Goal: Task Accomplishment & Management: Complete application form

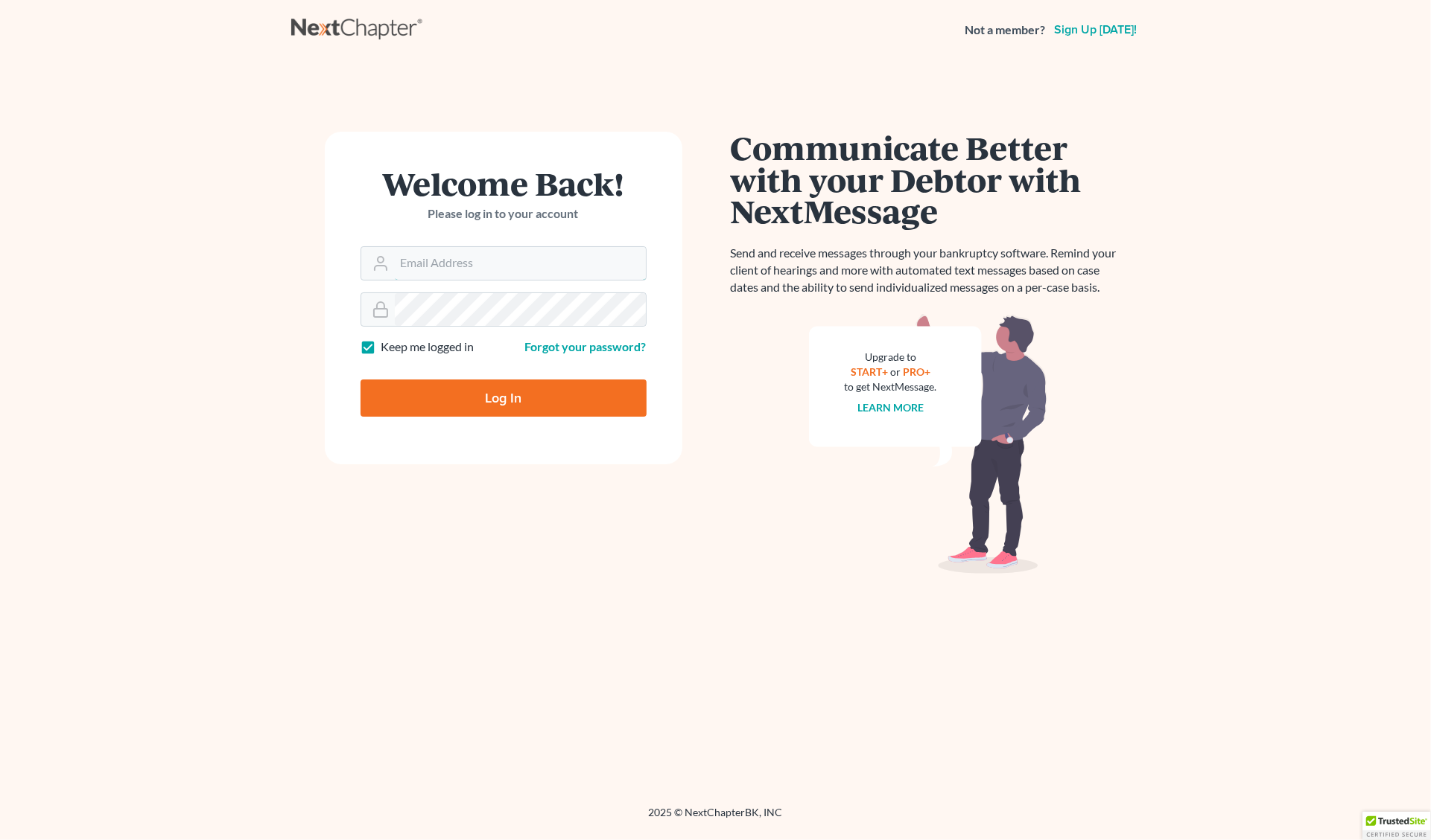
type input "[EMAIL_ADDRESS][DOMAIN_NAME]"
click at [537, 400] on input "Log In" at bounding box center [503, 398] width 286 height 37
type input "Thinking..."
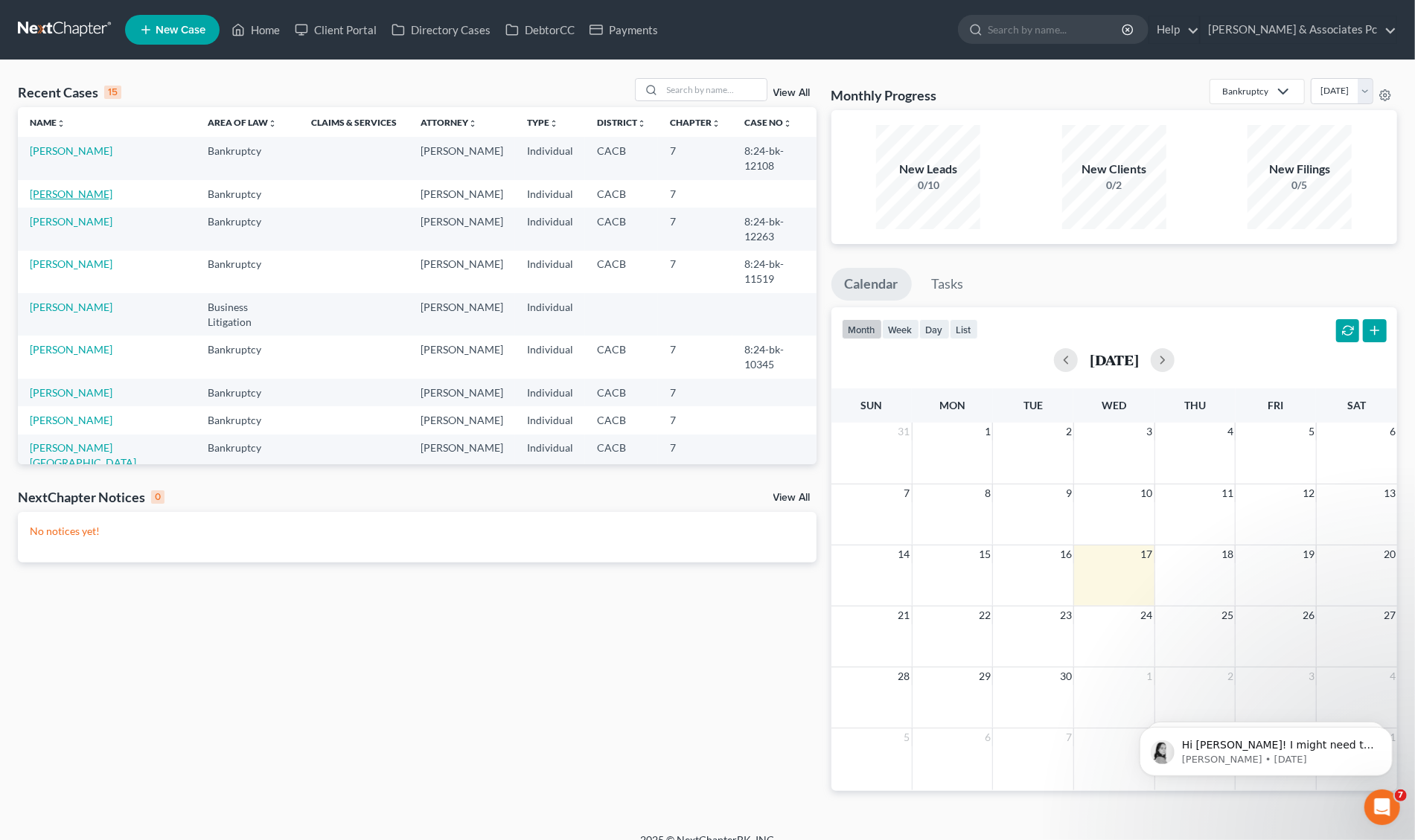
click at [77, 194] on link "Hampel, Tomasz" at bounding box center [71, 193] width 83 height 13
select select "0"
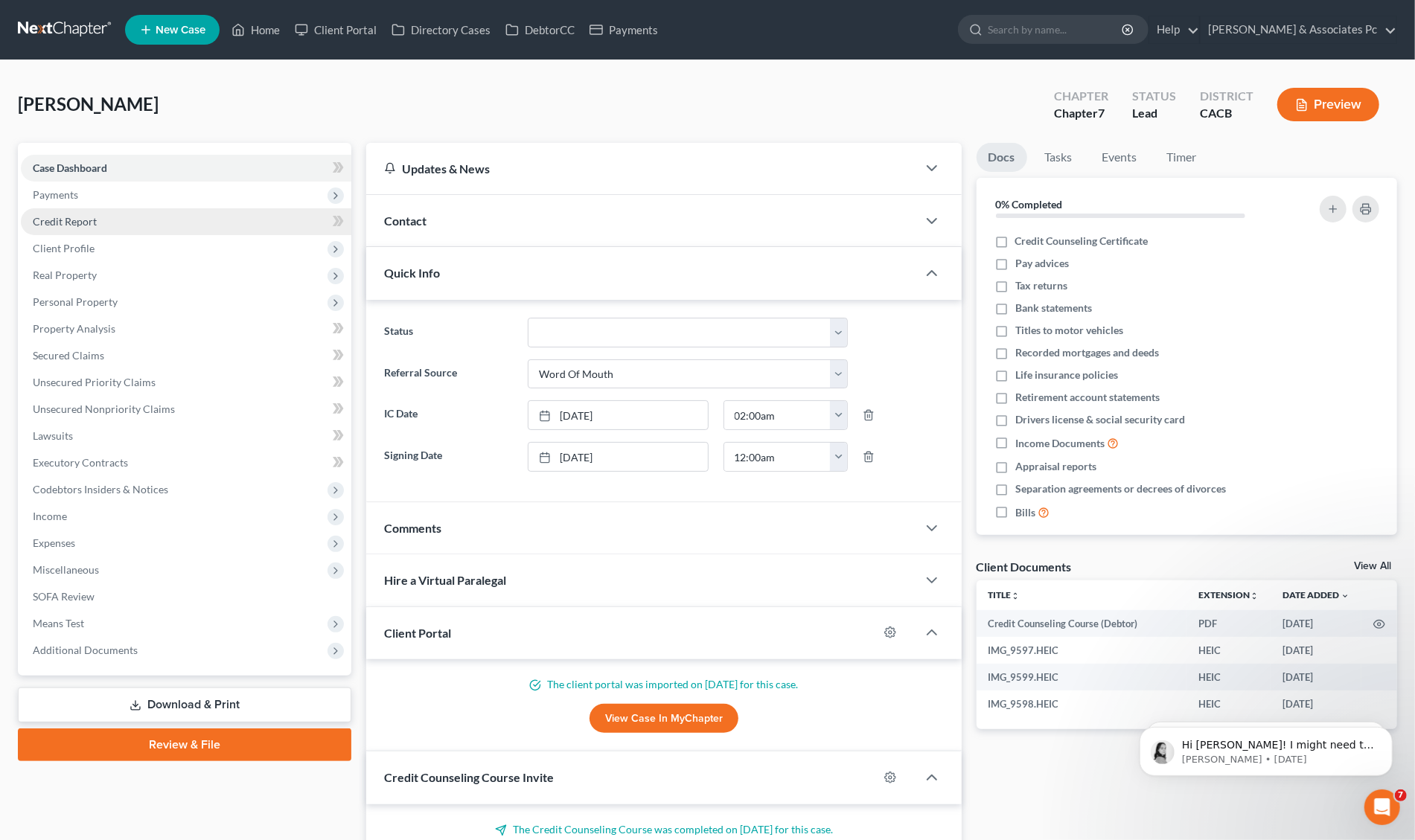
click at [53, 220] on span "Credit Report" at bounding box center [65, 221] width 64 height 13
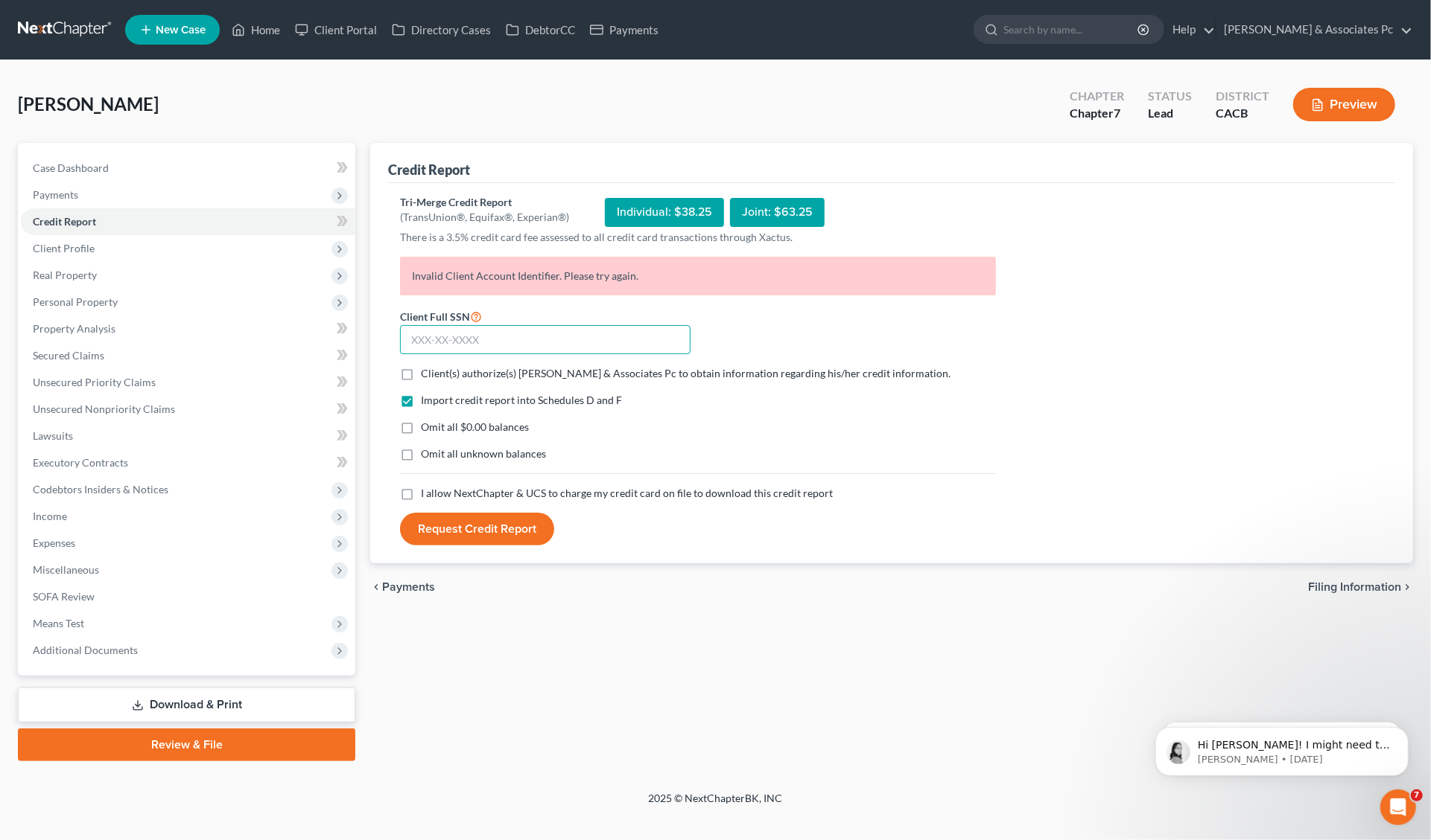
drag, startPoint x: 440, startPoint y: 341, endPoint x: 413, endPoint y: 547, distance: 207.8
click at [440, 341] on input "text" at bounding box center [544, 340] width 290 height 30
paste input "607-68-6490"
type input "607-68-6490"
click at [421, 373] on label "Client(s) authorize(s) A G Assanti & Associates Pc to obtain information regard…" at bounding box center [685, 373] width 530 height 15
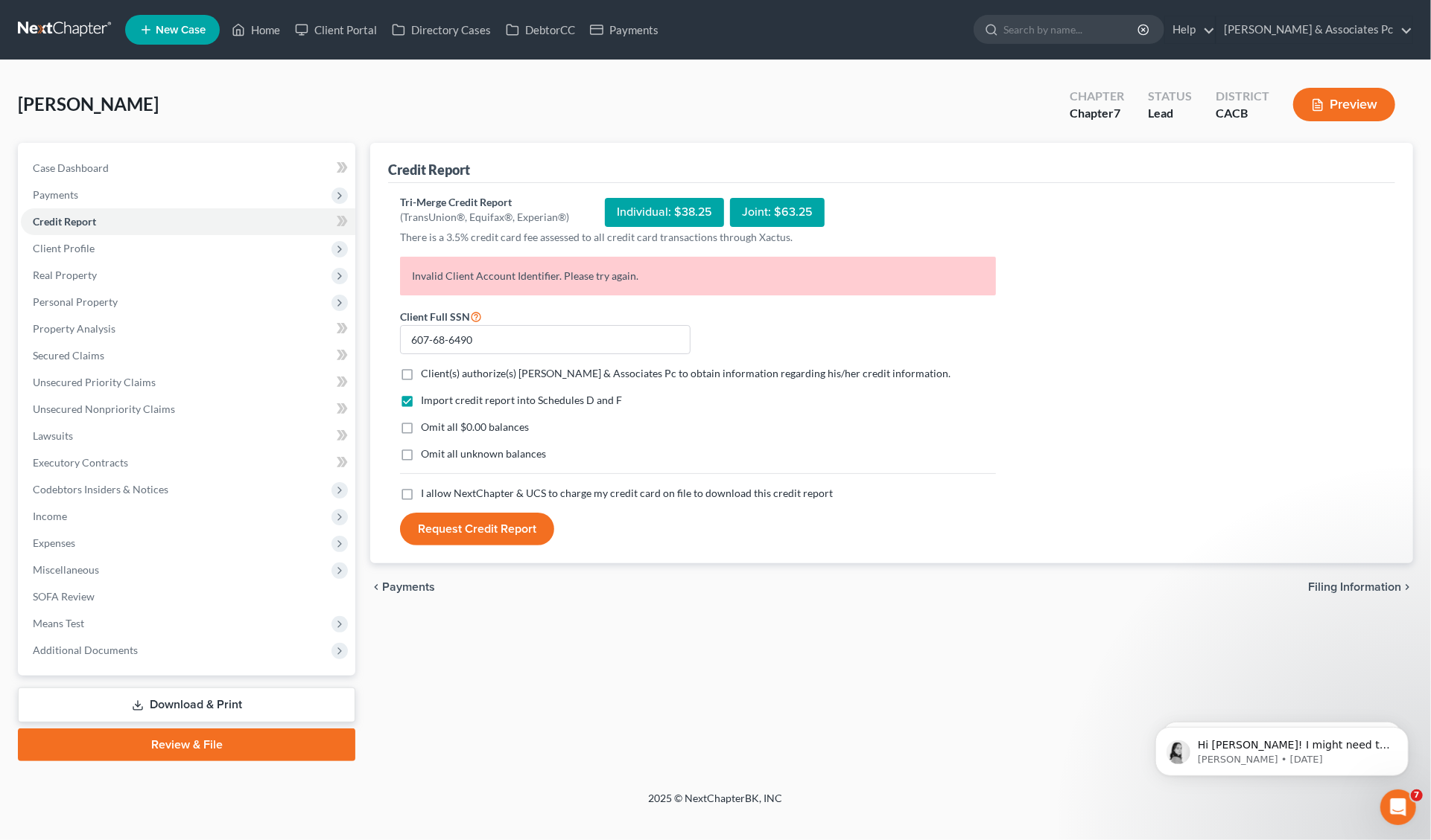
click at [427, 373] on input "Client(s) authorize(s) A G Assanti & Associates Pc to obtain information regard…" at bounding box center [431, 371] width 10 height 10
checkbox input "true"
click at [421, 425] on label "Omit all $0.00 balances" at bounding box center [475, 427] width 108 height 15
click at [427, 425] on input "Omit all $0.00 balances" at bounding box center [431, 424] width 10 height 10
checkbox input "true"
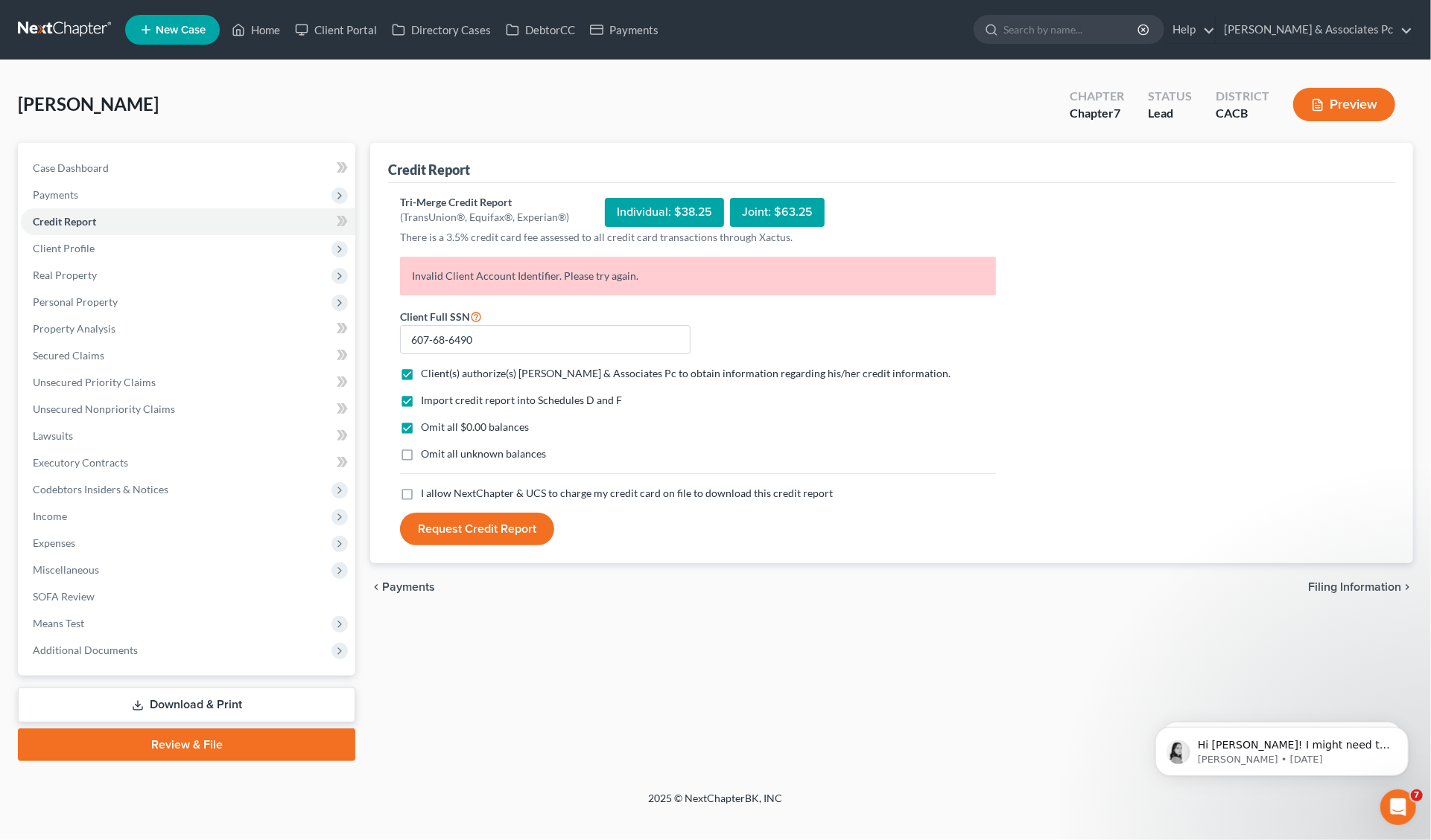
click at [421, 491] on label "I allow NextChapter & UCS to charge my credit card on file to download this cre…" at bounding box center [626, 493] width 412 height 15
click at [427, 491] on input "I allow NextChapter & UCS to charge my credit card on file to download this cre…" at bounding box center [431, 490] width 10 height 10
checkbox input "true"
click at [469, 522] on button "Request Credit Report" at bounding box center [476, 529] width 154 height 33
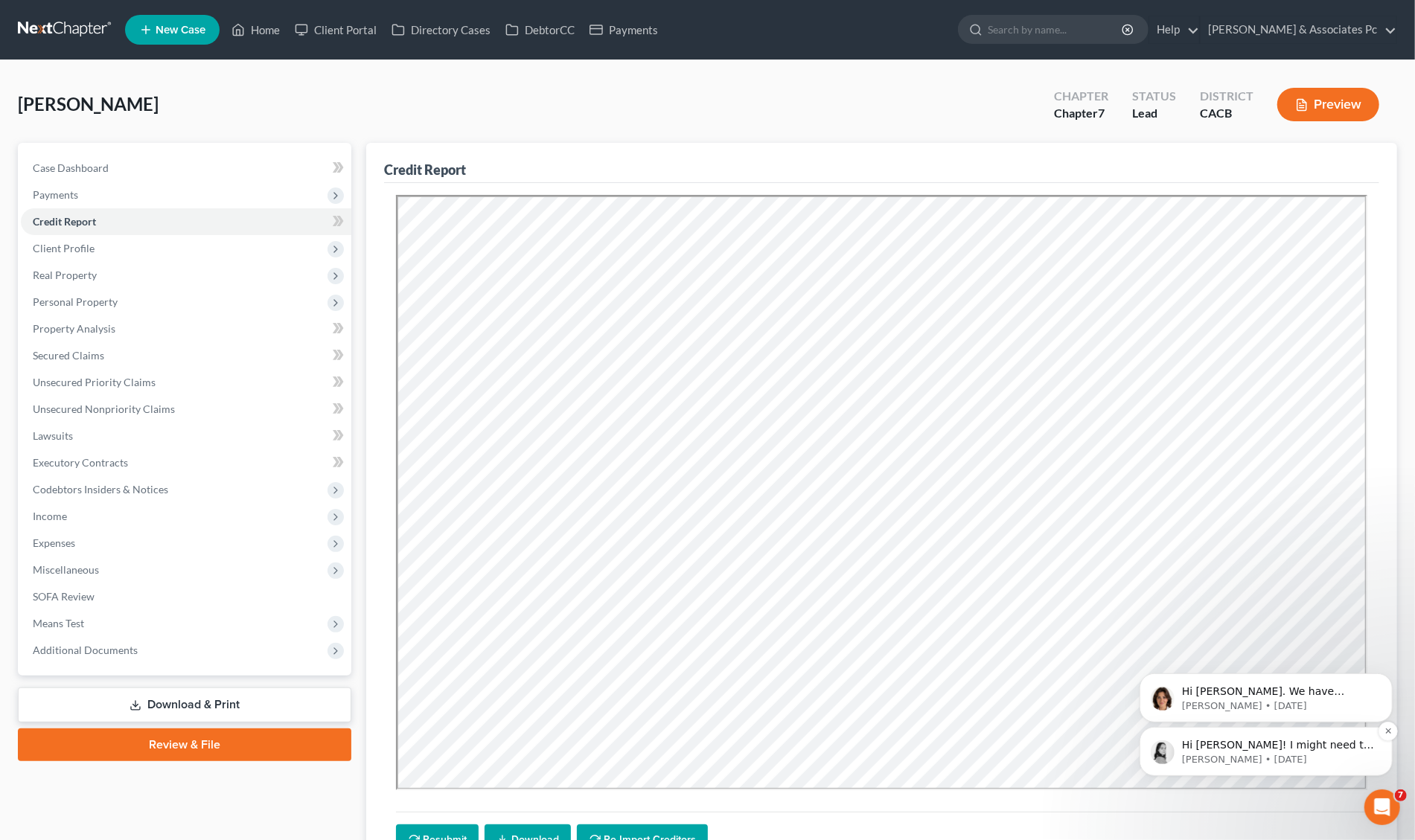
click at [1235, 742] on p "Hi Alessandro! I might need to reach out to Xactus again as you only have 24 ho…" at bounding box center [1277, 744] width 192 height 15
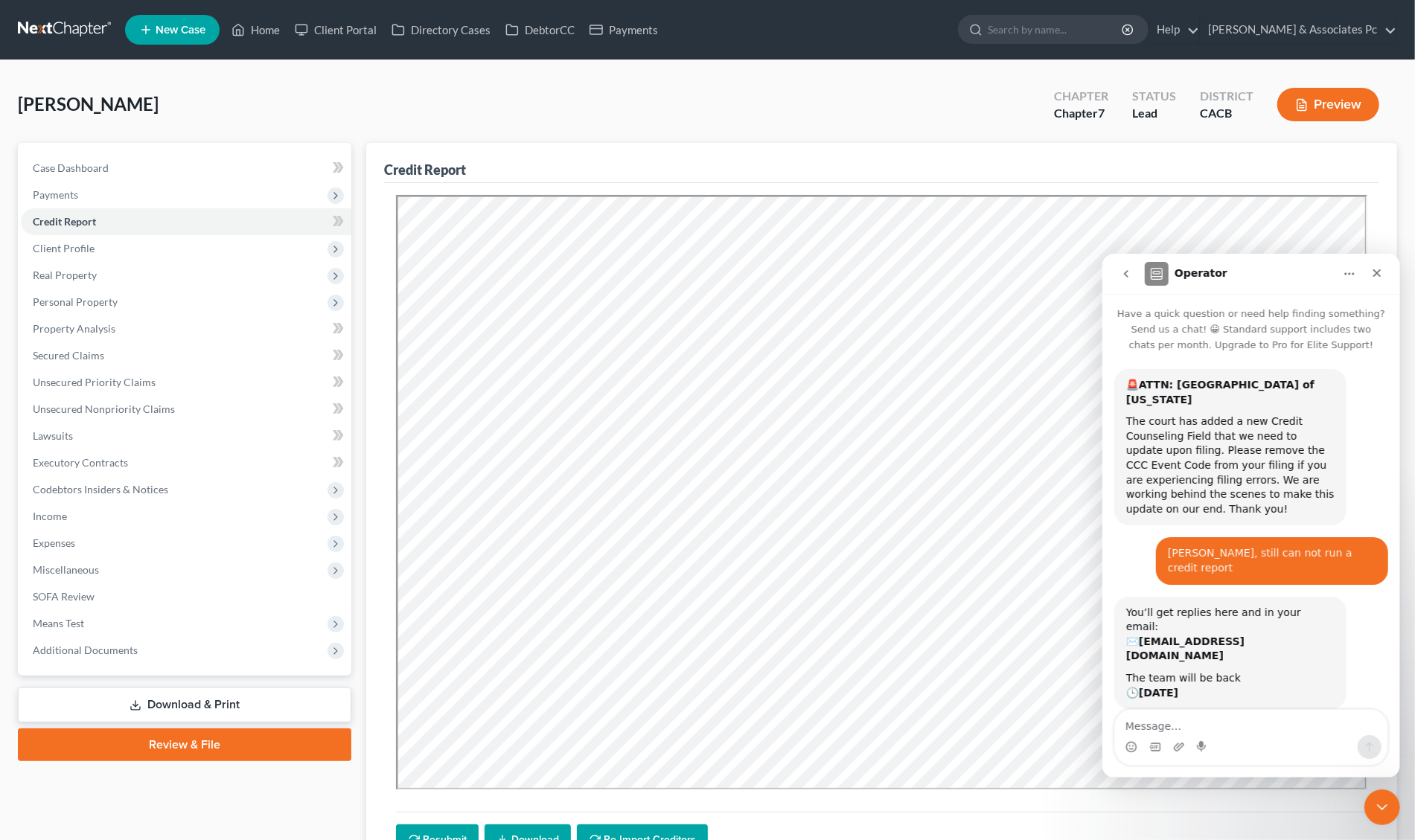
scroll to position [76, 0]
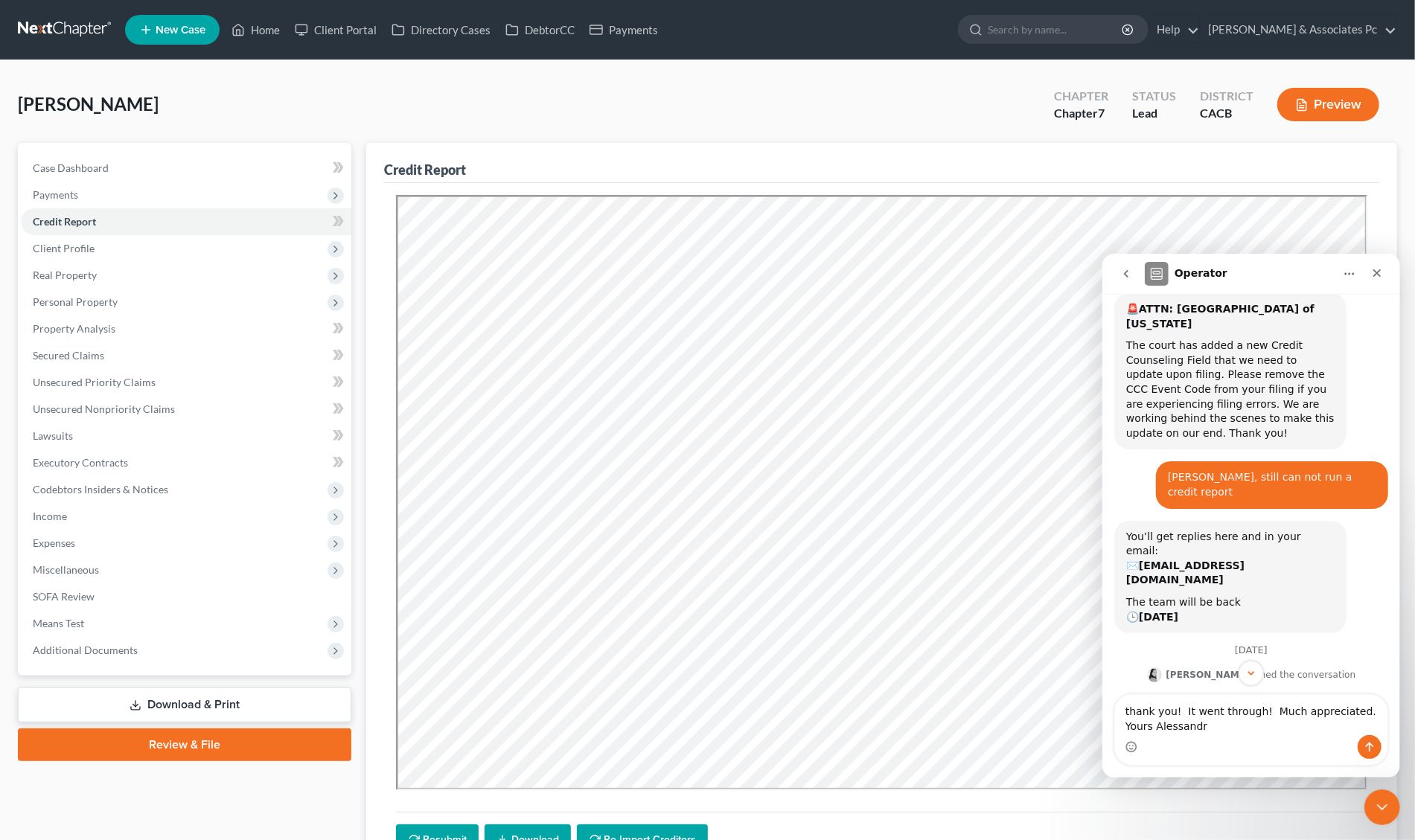
type textarea "thank you! It went through! Much appreciated. Yours Alessandro"
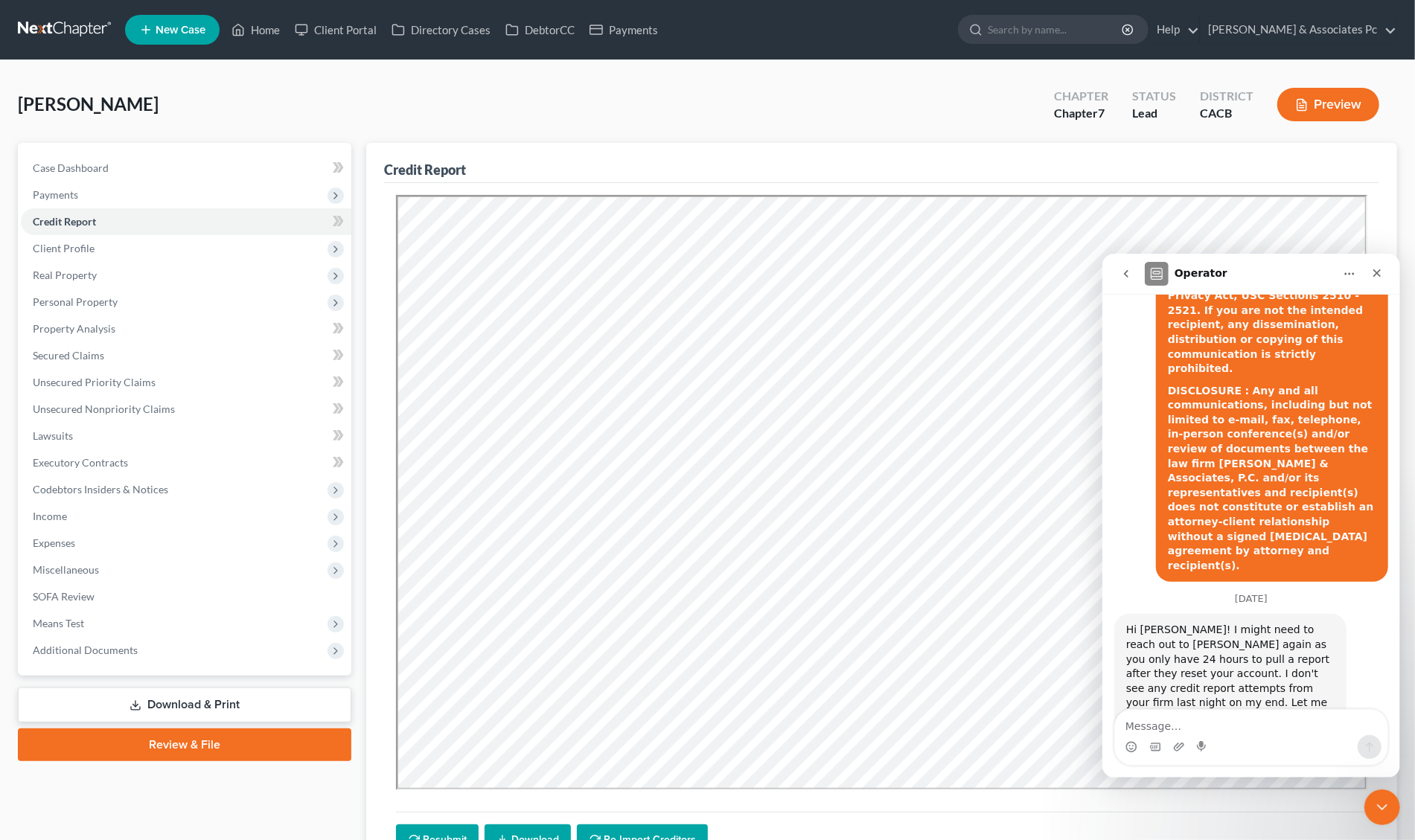
scroll to position [1002, 0]
click at [1378, 269] on icon "Close" at bounding box center [1377, 272] width 12 height 12
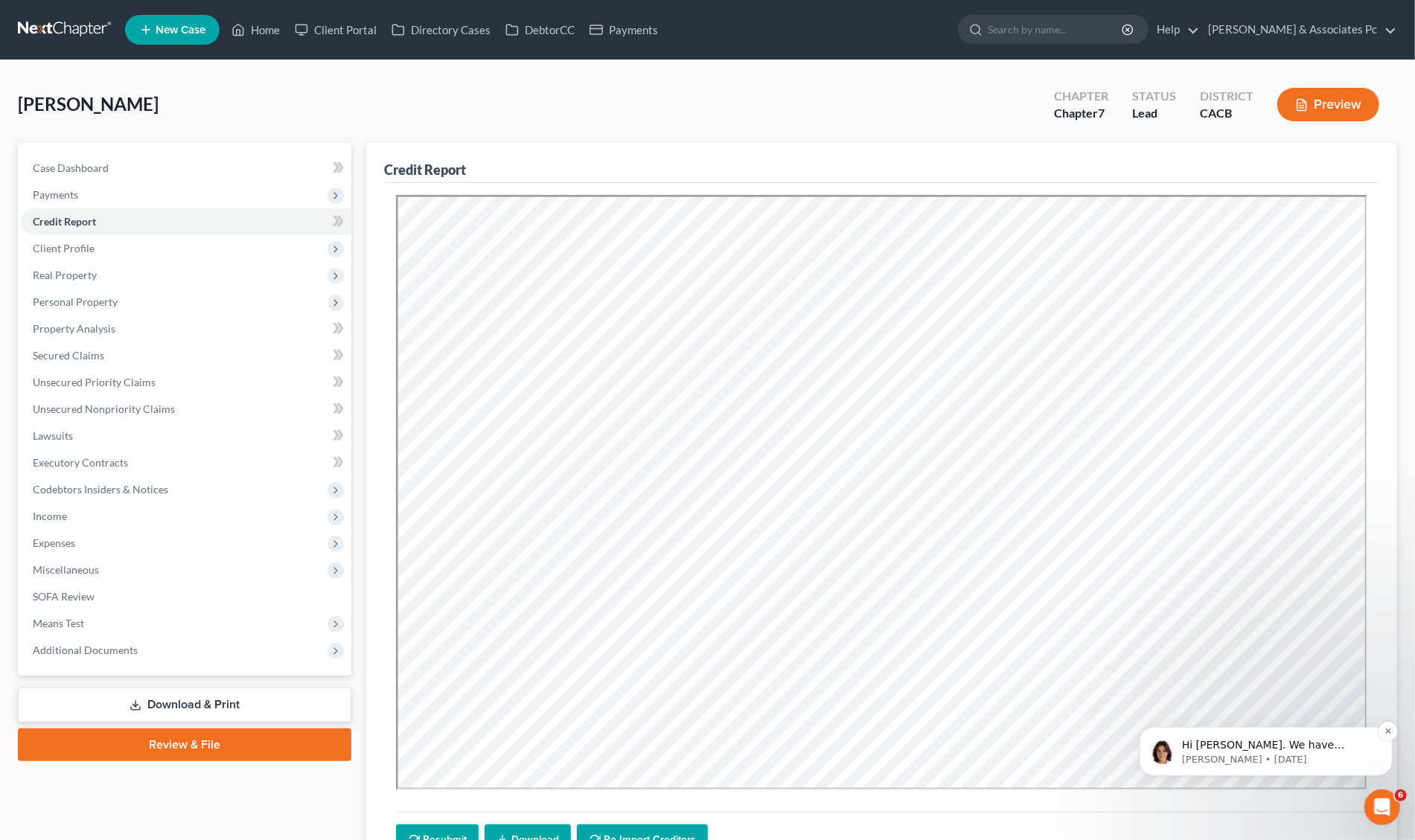
click at [1315, 752] on p "Emma • 2d ago" at bounding box center [1277, 758] width 192 height 13
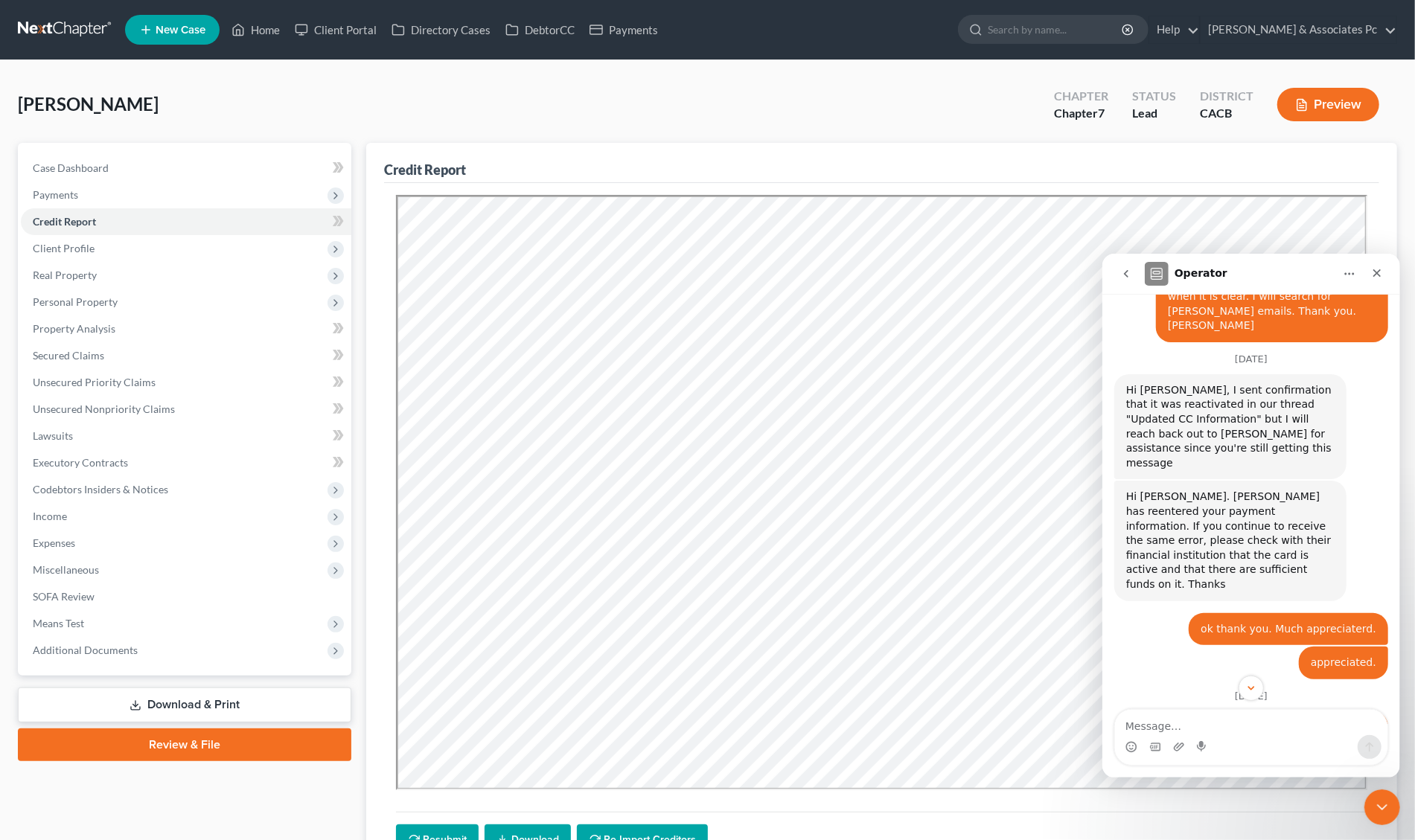
scroll to position [1475, 0]
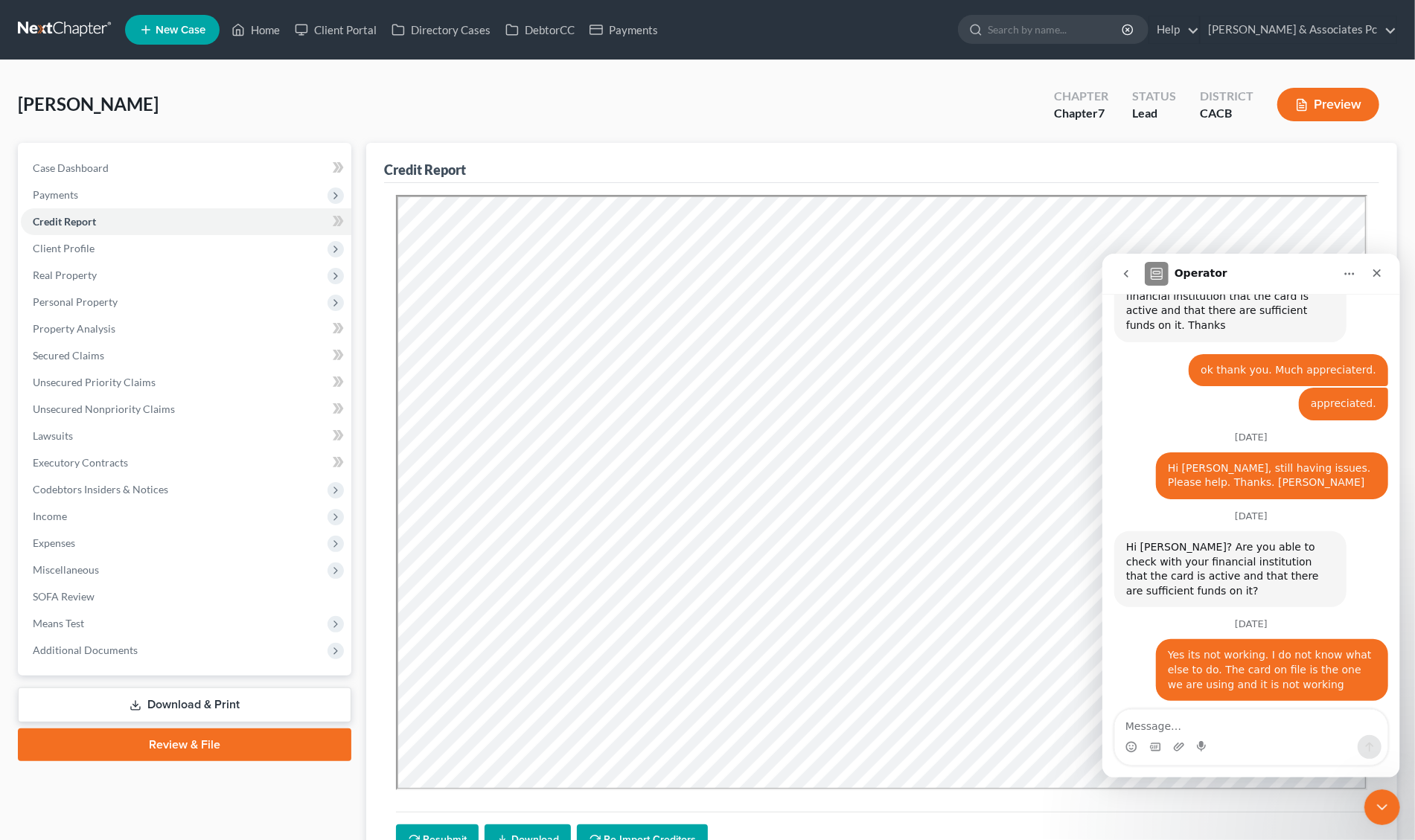
click at [1142, 739] on div "Intercom messenger" at bounding box center [1250, 746] width 273 height 24
click at [1162, 729] on textarea "Message…" at bounding box center [1250, 722] width 273 height 25
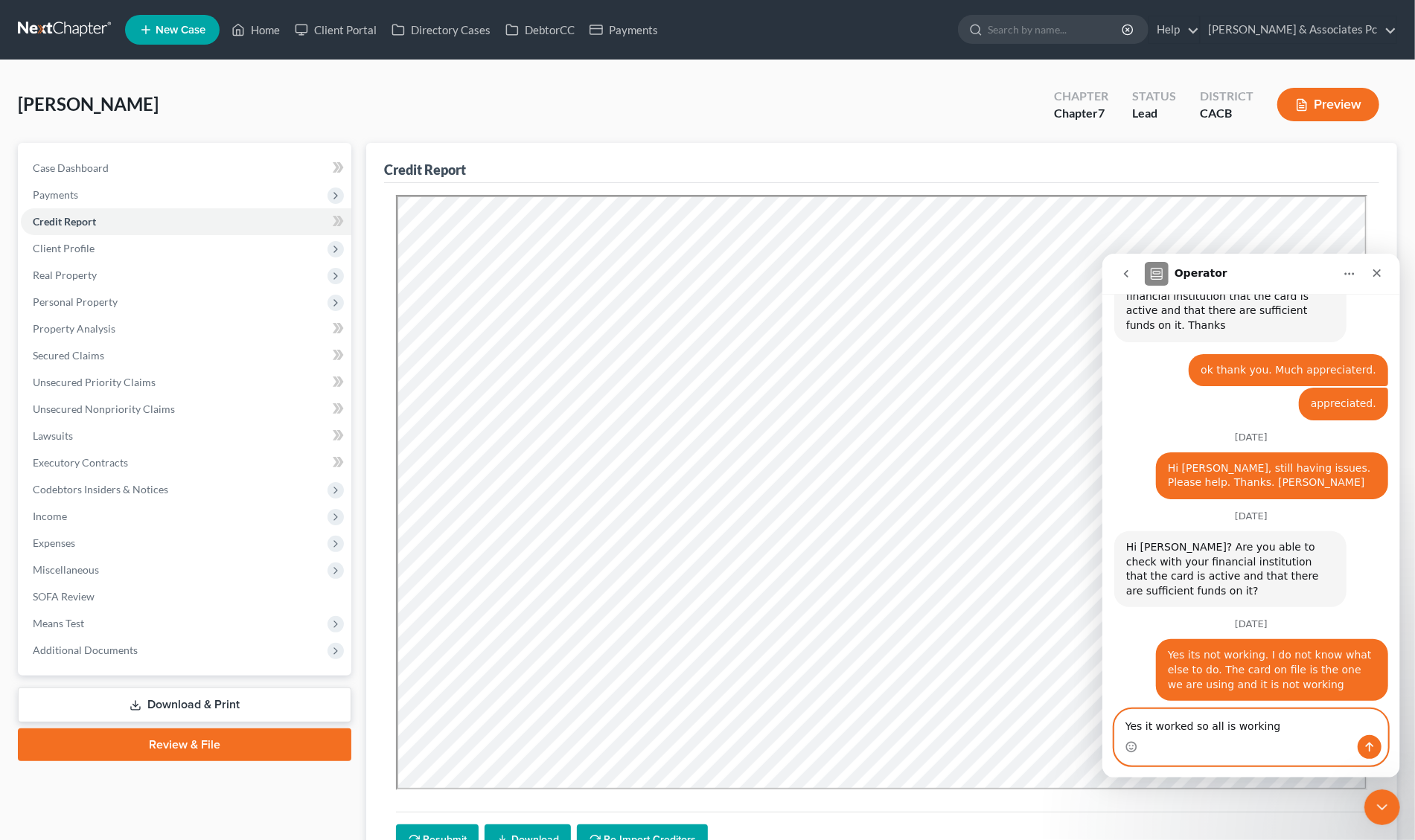
type textarea "Yes it worked so all is working"
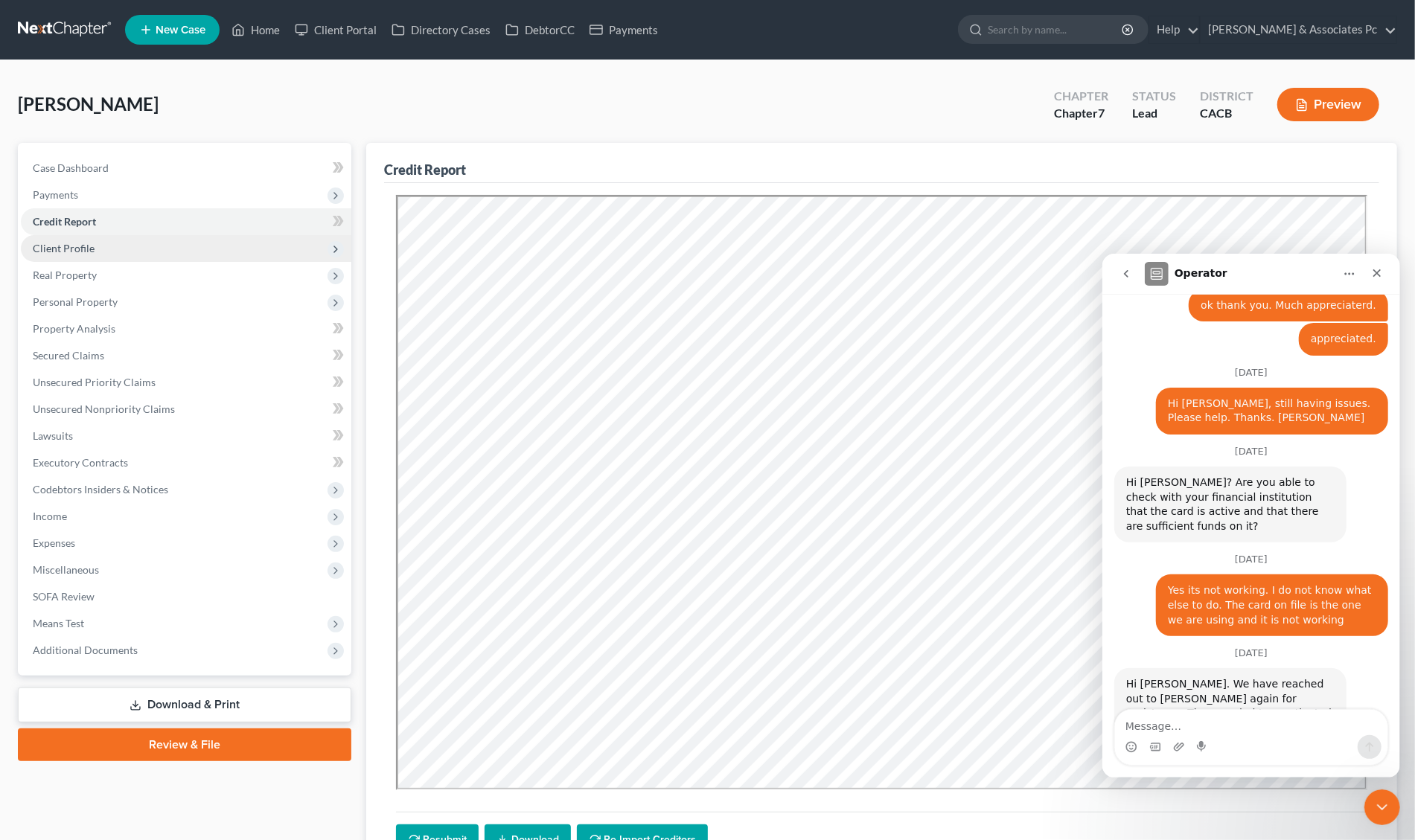
click at [79, 249] on span "Client Profile" at bounding box center [64, 248] width 62 height 13
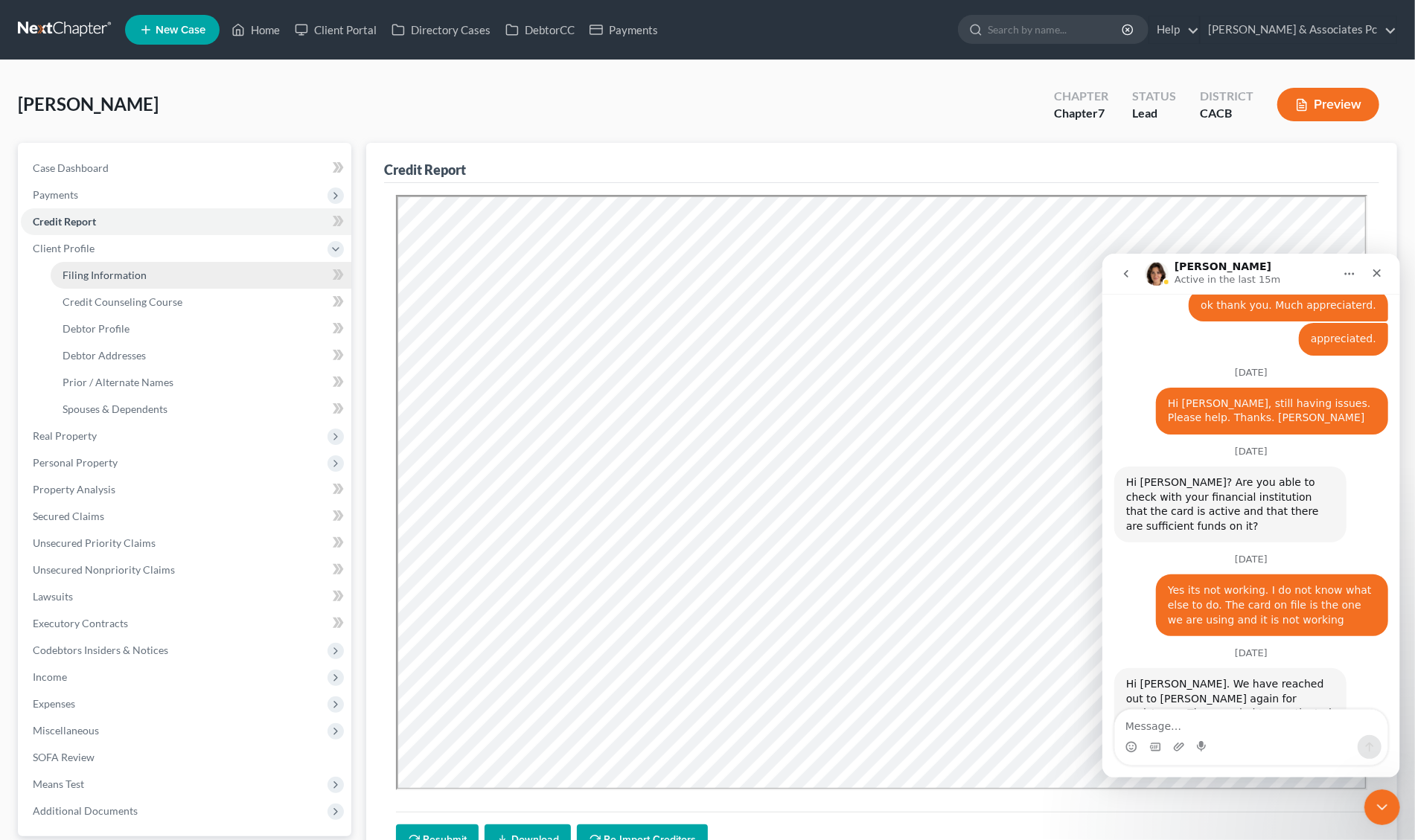
click at [102, 275] on span "Filing Information" at bounding box center [104, 275] width 84 height 13
select select "1"
select select "0"
select select "4"
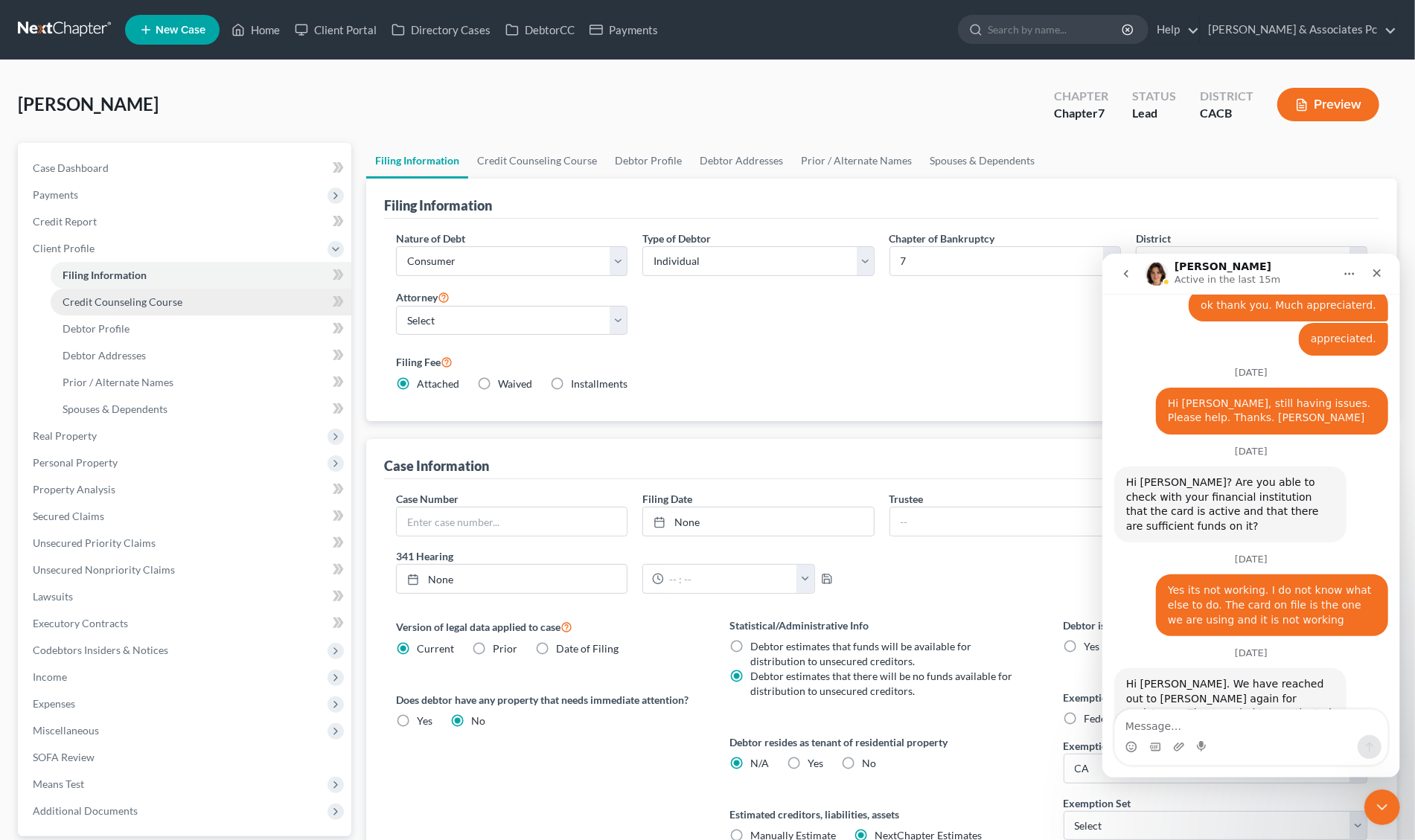
click at [104, 297] on span "Credit Counseling Course" at bounding box center [123, 301] width 120 height 13
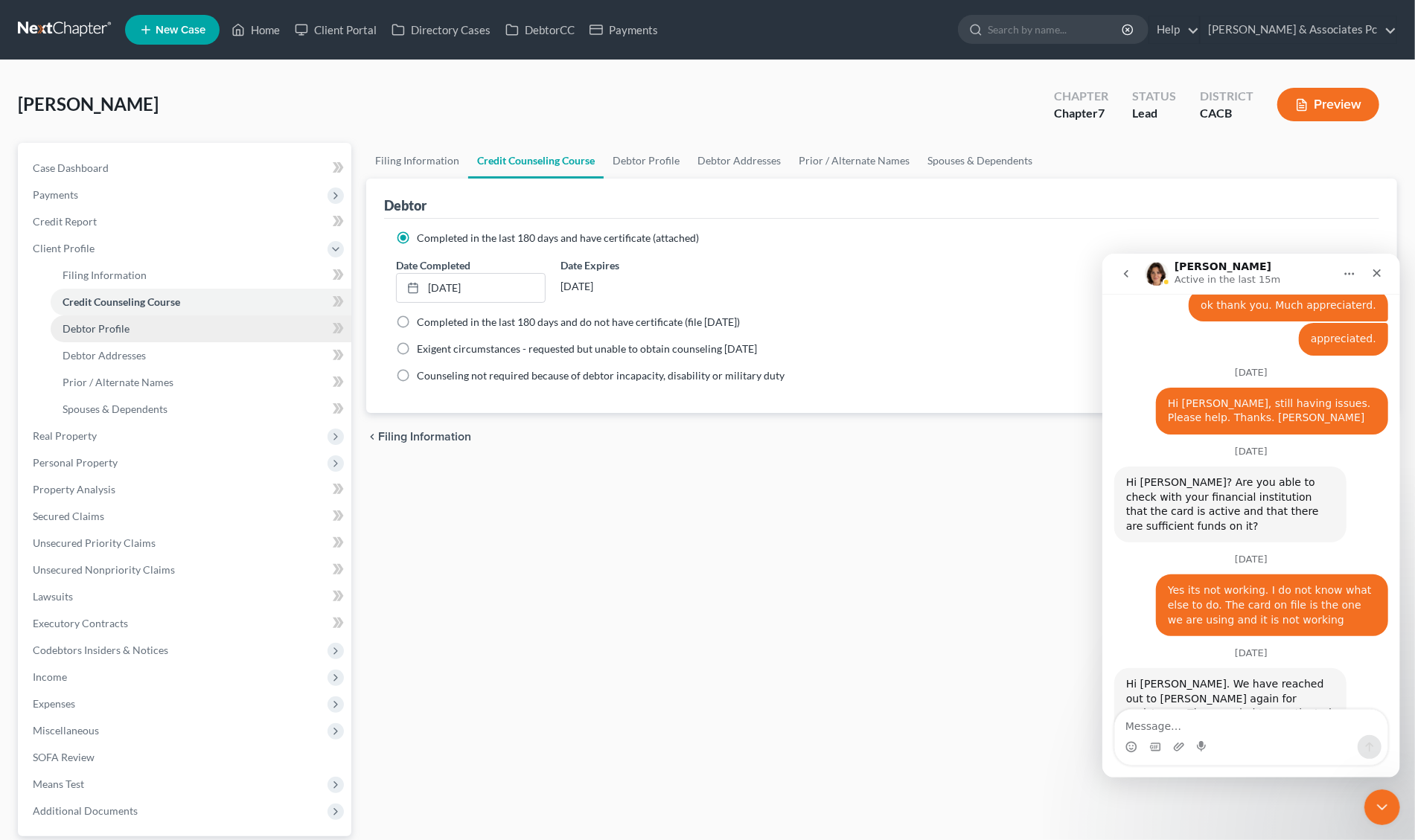
click at [104, 326] on span "Debtor Profile" at bounding box center [96, 328] width 67 height 13
select select "1"
select select "0"
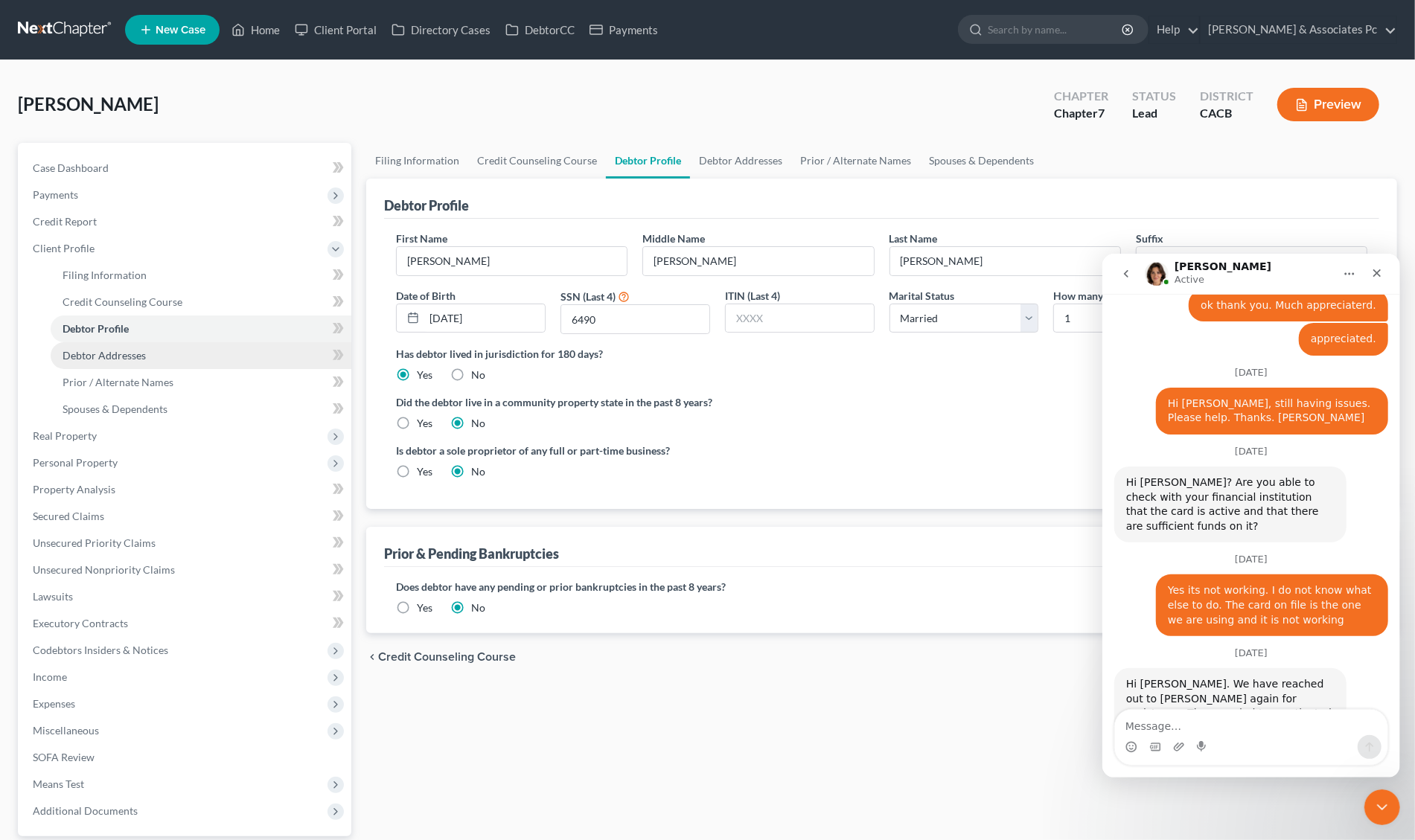
click at [104, 357] on span "Debtor Addresses" at bounding box center [104, 355] width 84 height 13
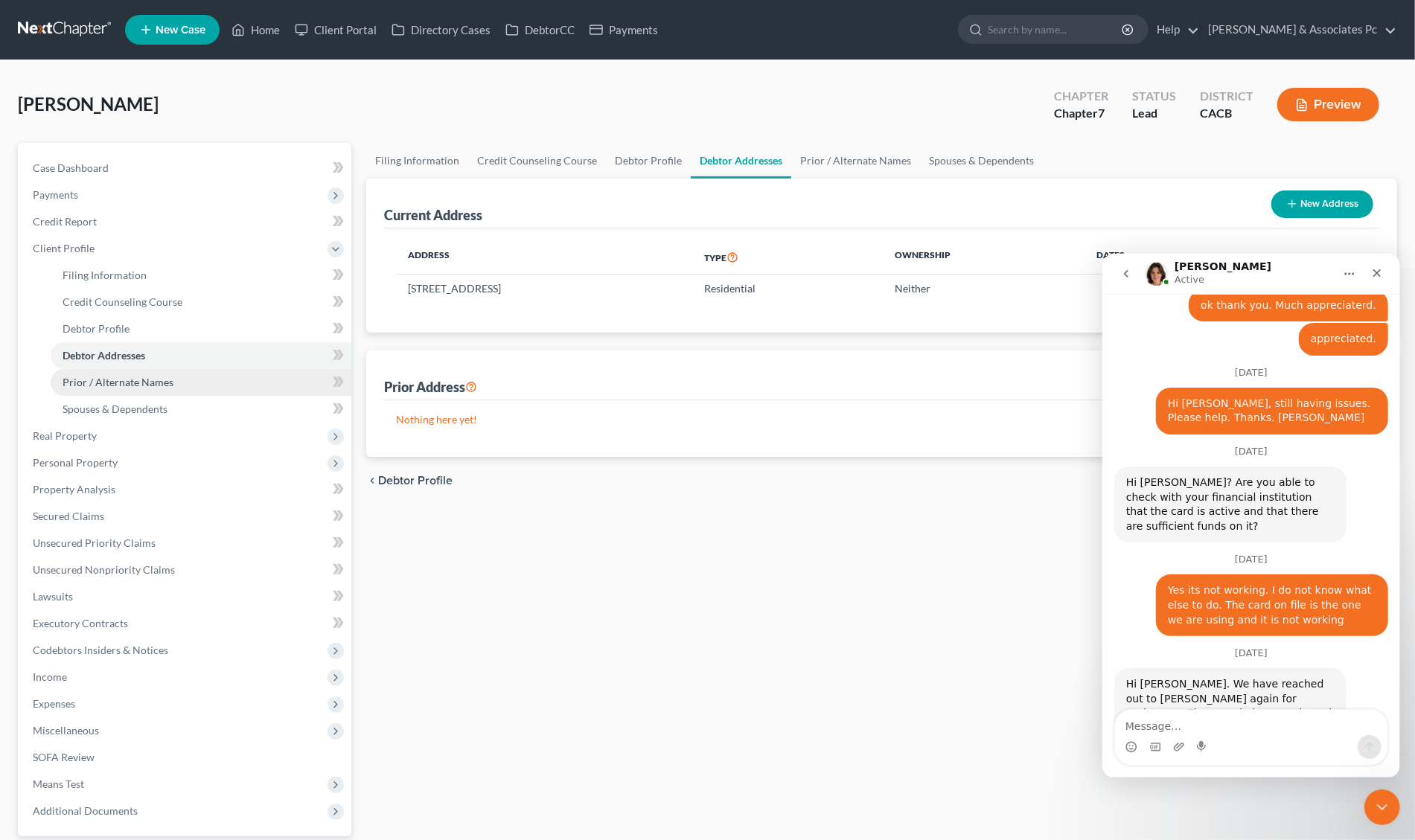
click at [150, 383] on span "Prior / Alternate Names" at bounding box center [118, 382] width 111 height 13
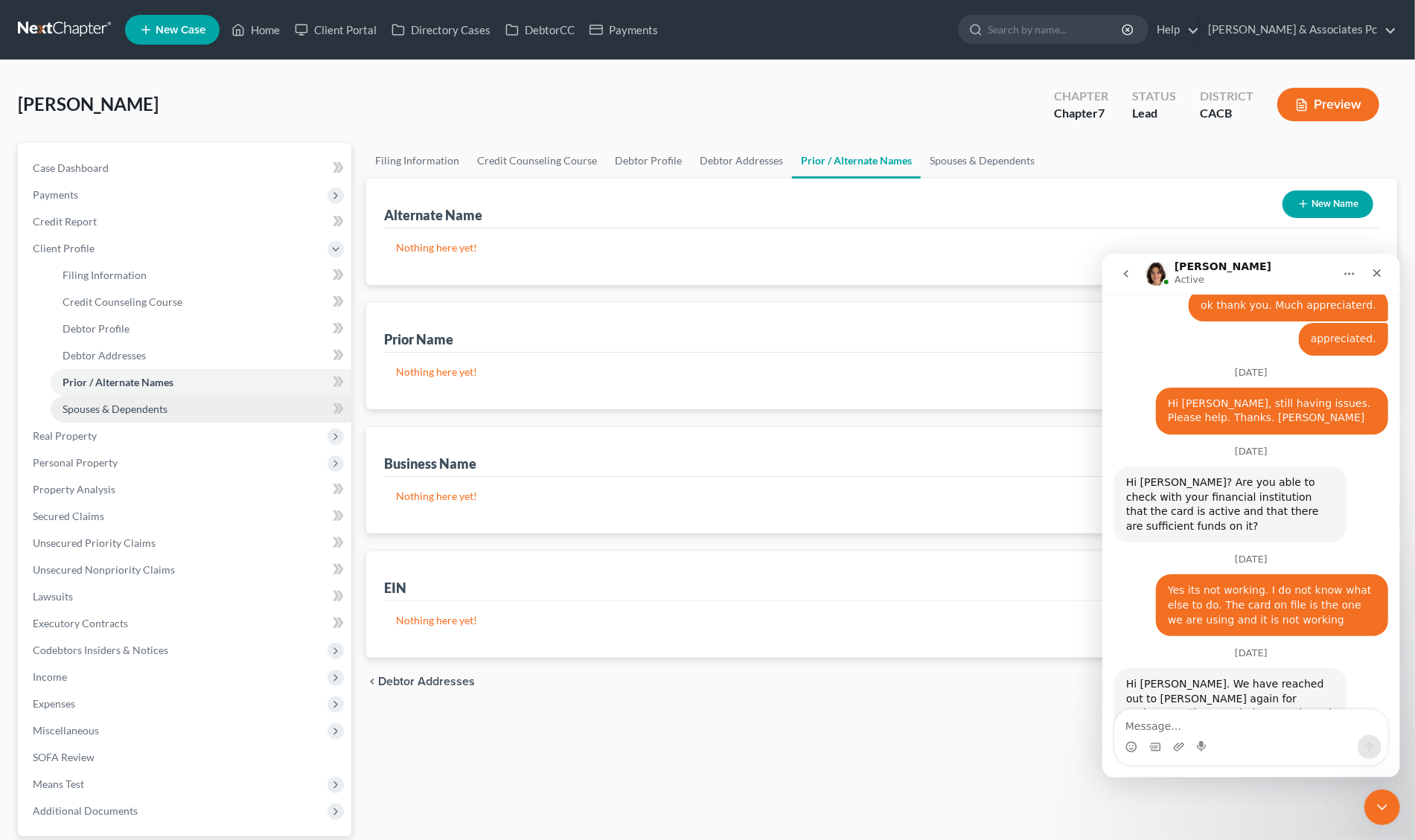
click at [116, 412] on span "Spouses & Dependents" at bounding box center [115, 409] width 105 height 13
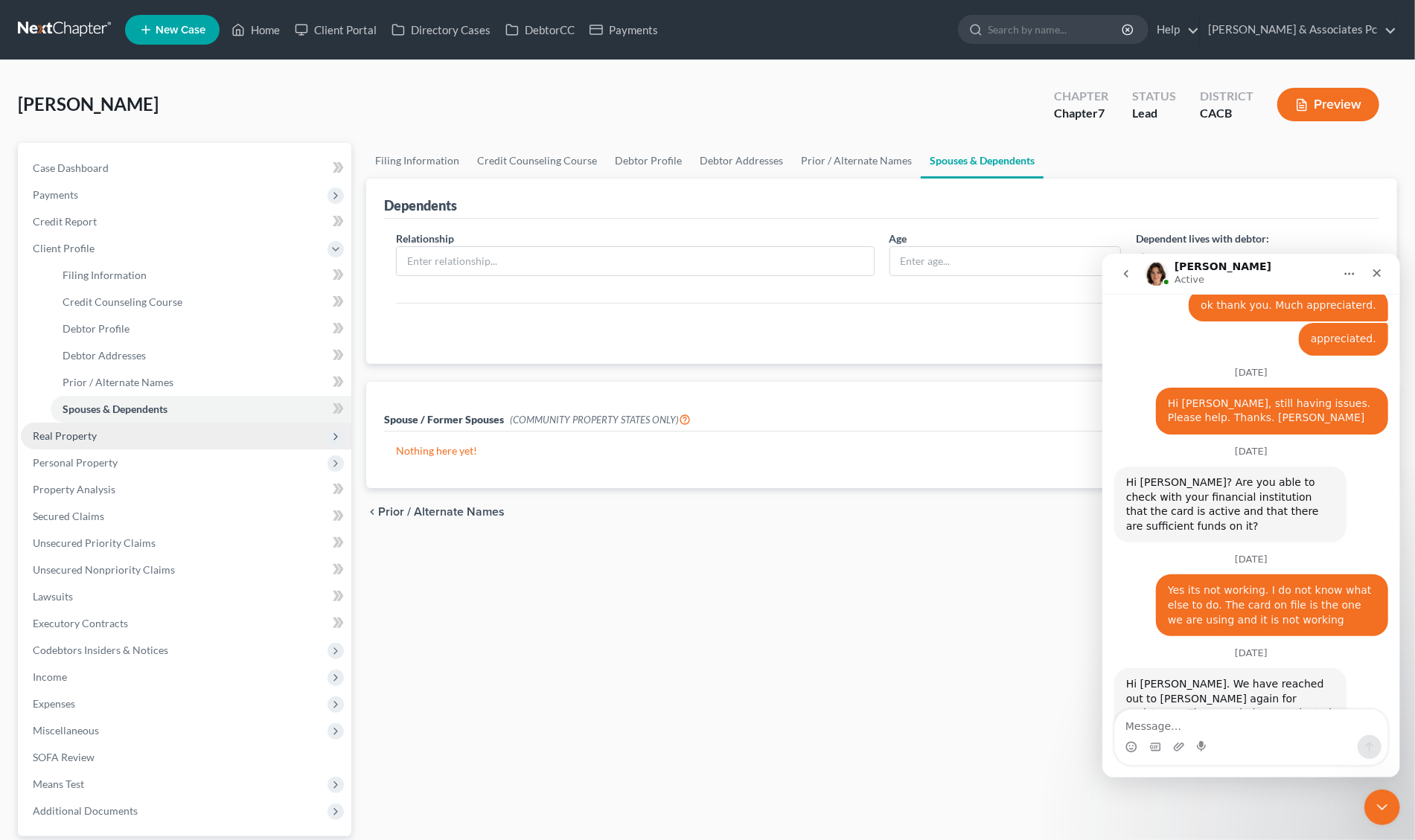
click at [79, 439] on span "Real Property" at bounding box center [65, 435] width 64 height 13
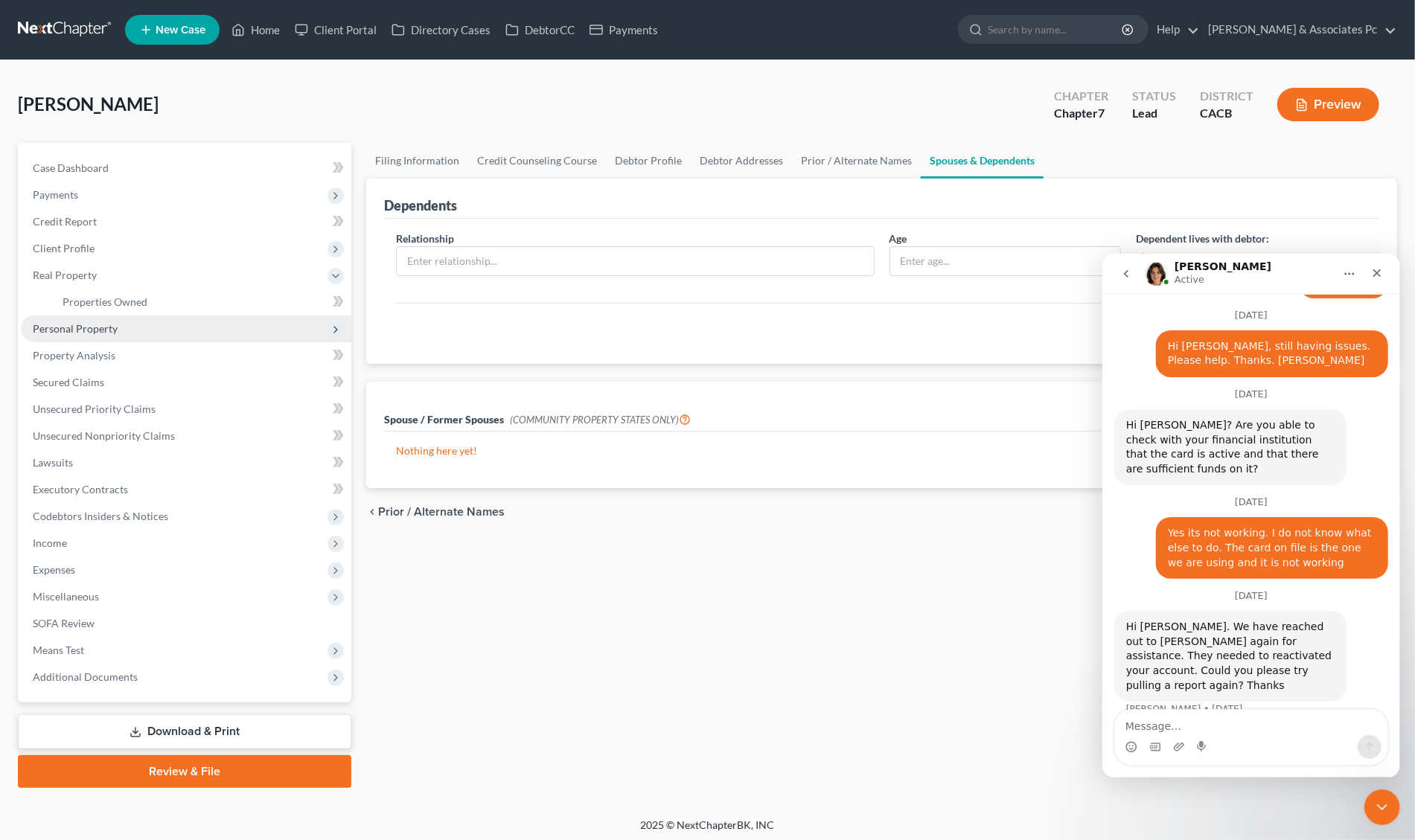
click at [68, 330] on span "Personal Property" at bounding box center [75, 328] width 84 height 13
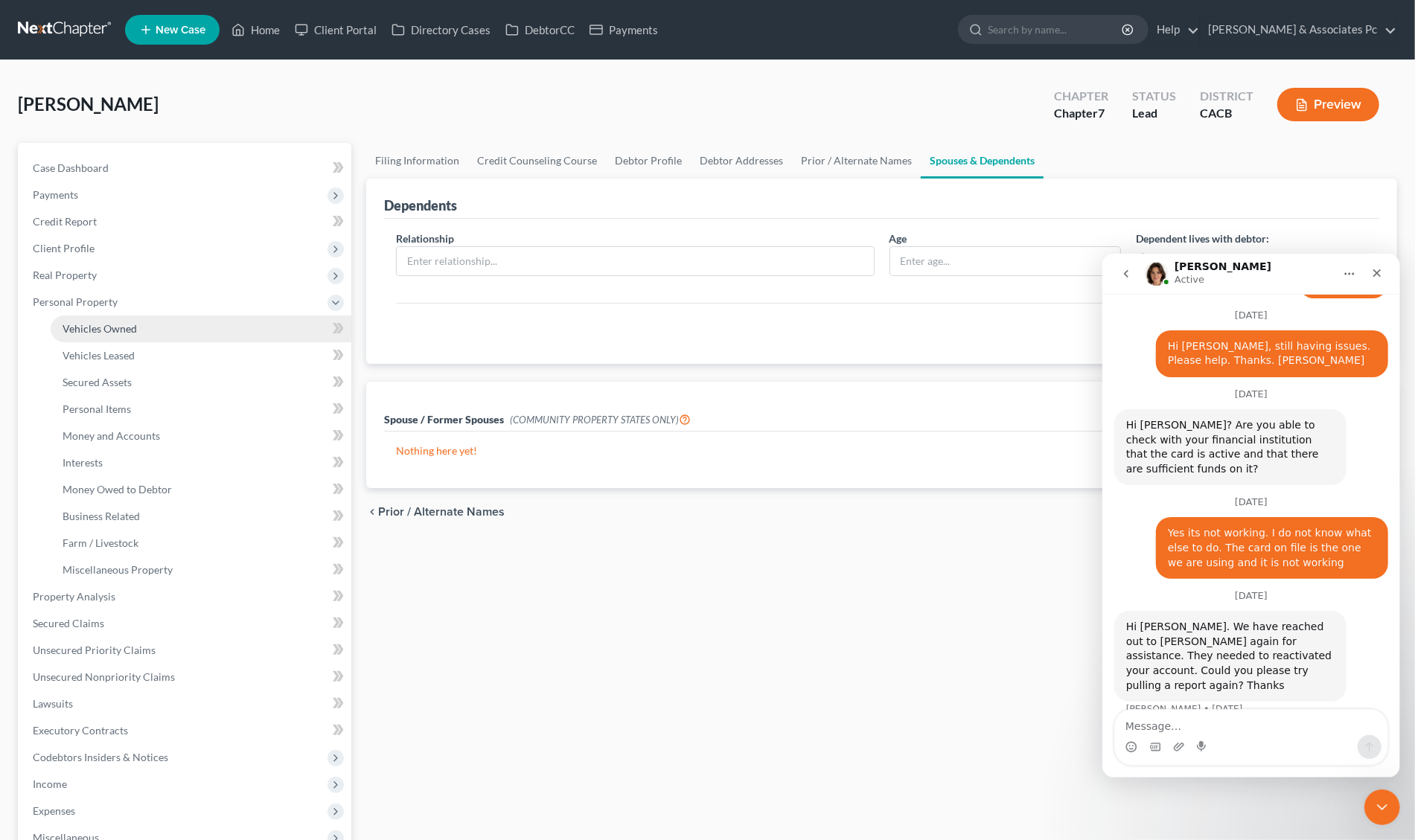
click at [94, 327] on span "Vehicles Owned" at bounding box center [100, 328] width 75 height 13
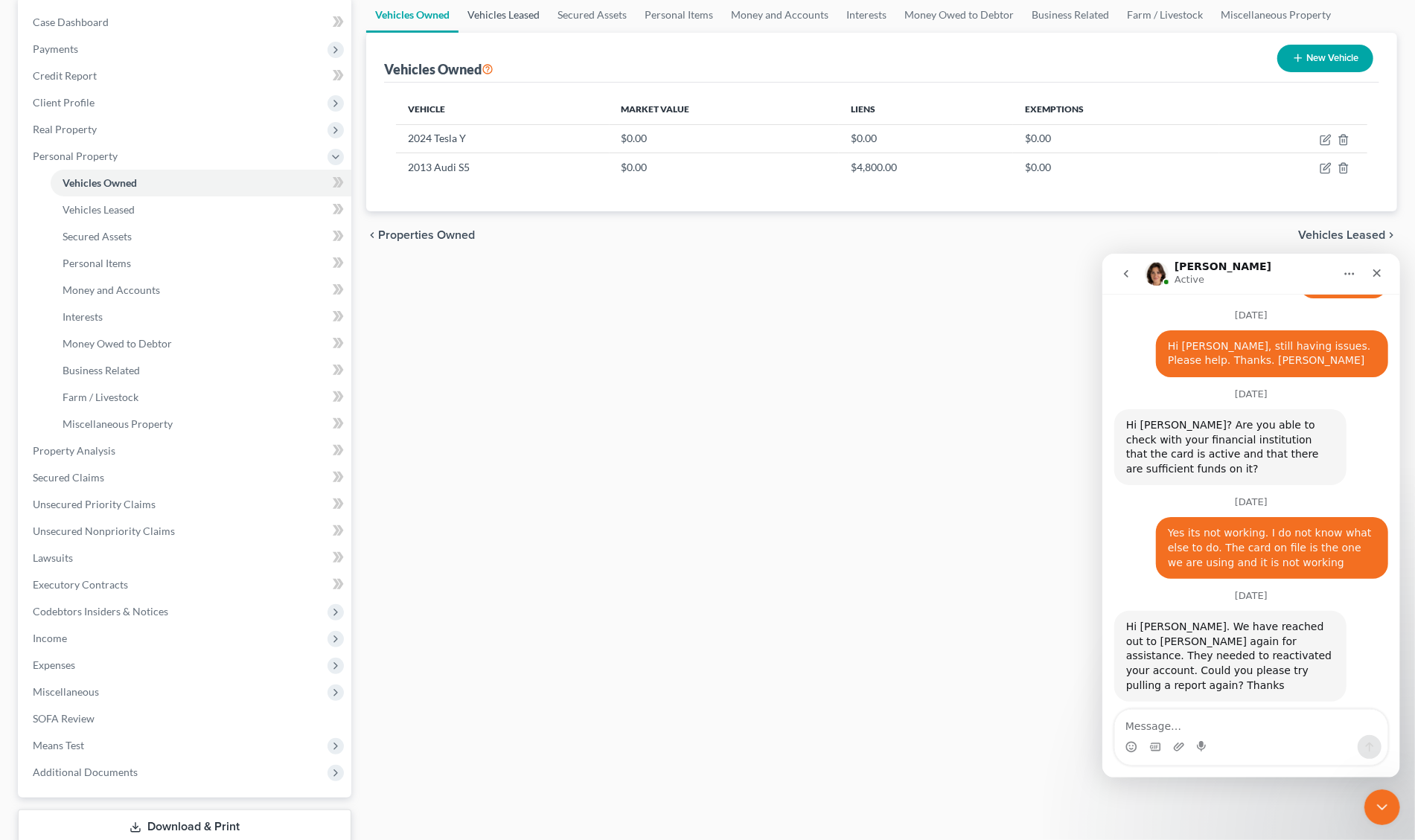
scroll to position [1598, 0]
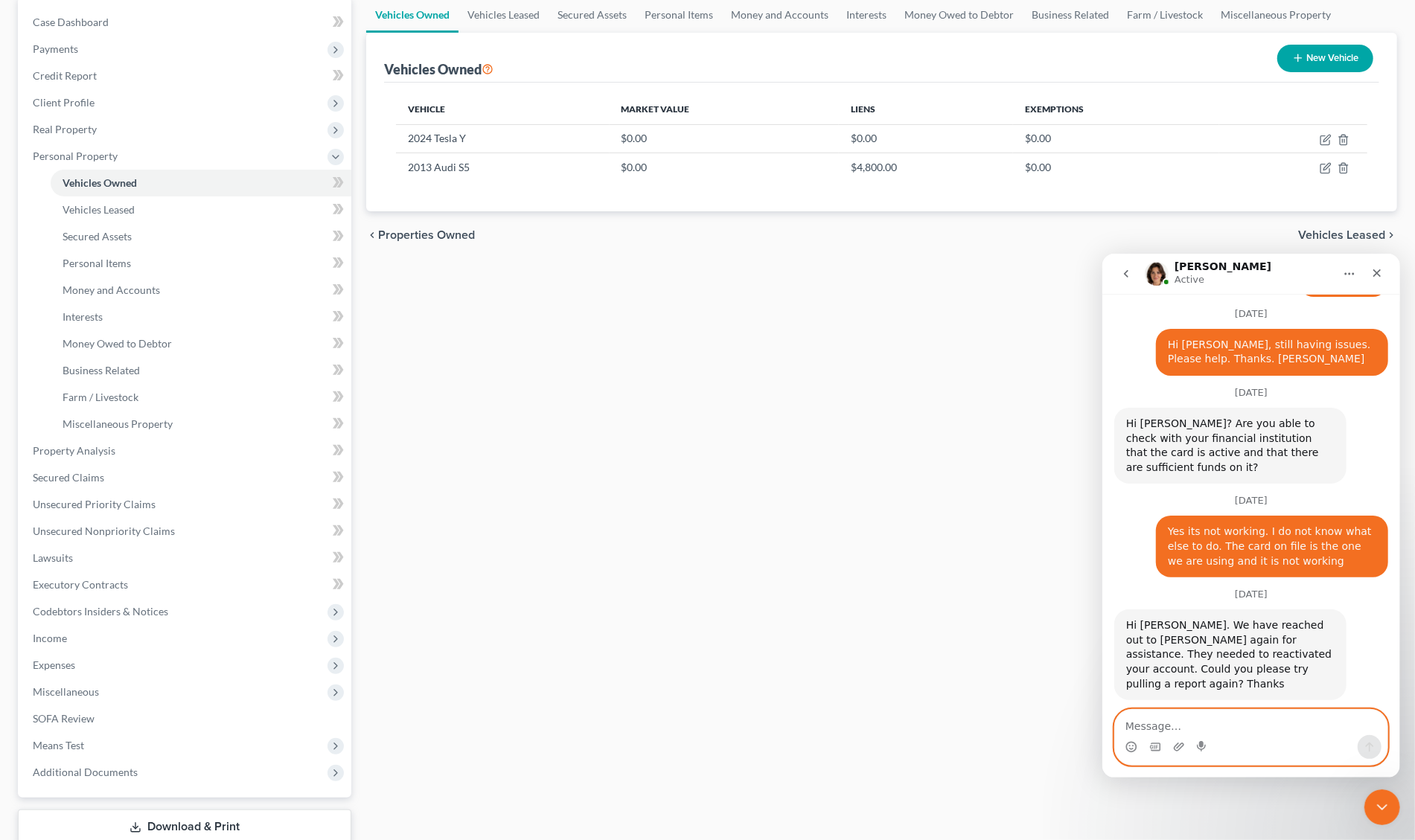
click at [1156, 730] on textarea "Message…" at bounding box center [1250, 722] width 273 height 25
type textarea "thank you much appreciated."
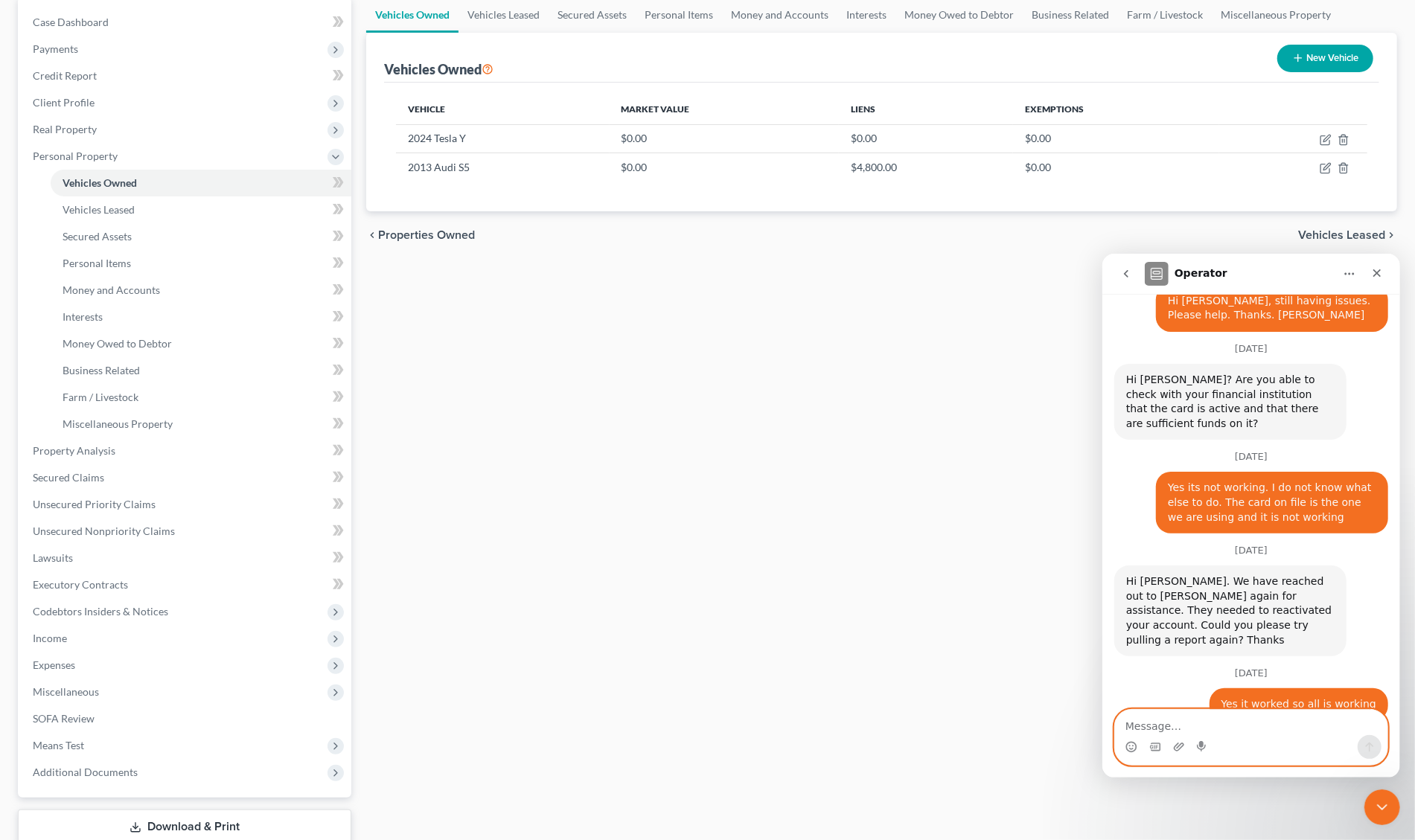
scroll to position [0, 0]
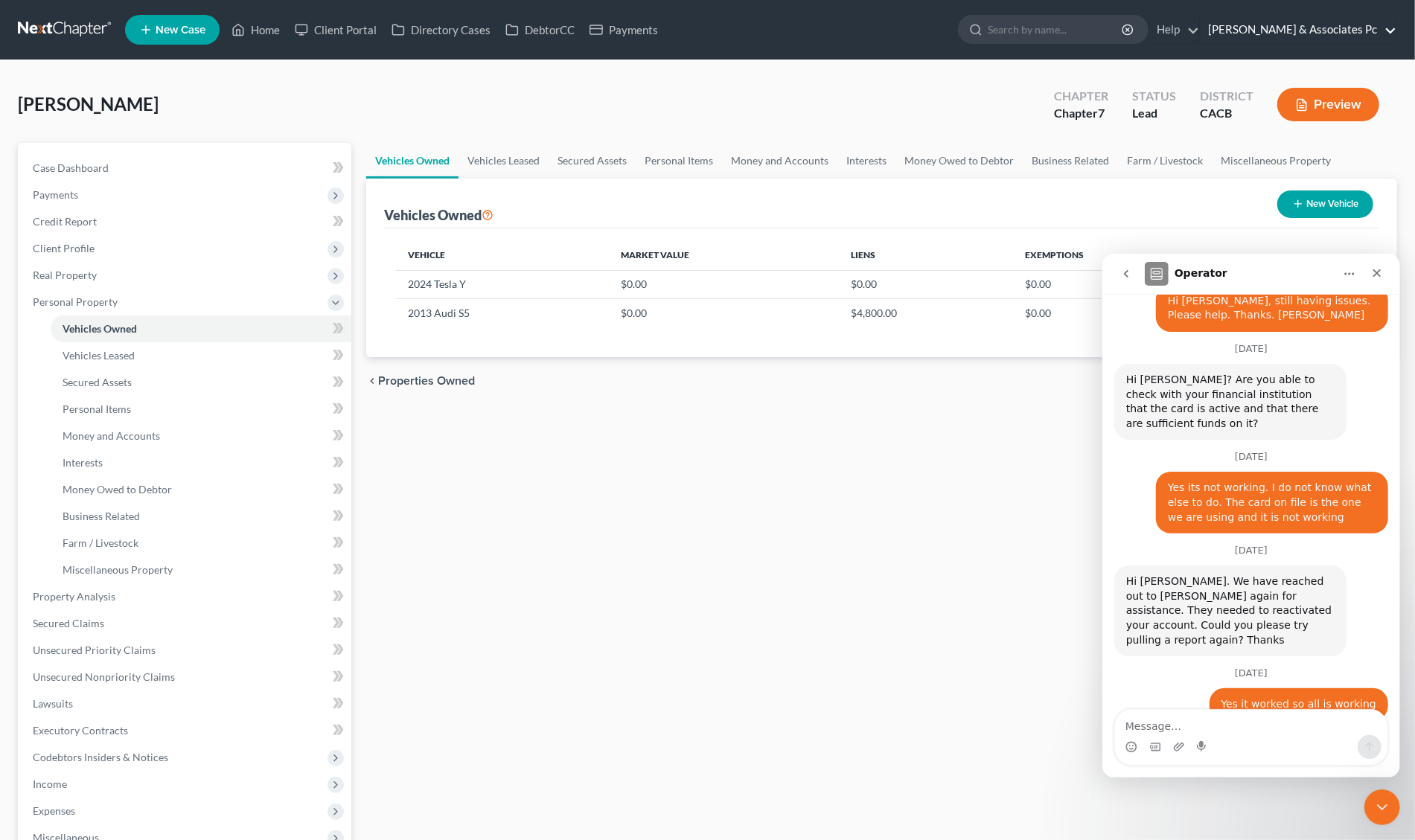
click at [1353, 25] on link "A G Assanti & Associates Pc" at bounding box center [1298, 30] width 196 height 27
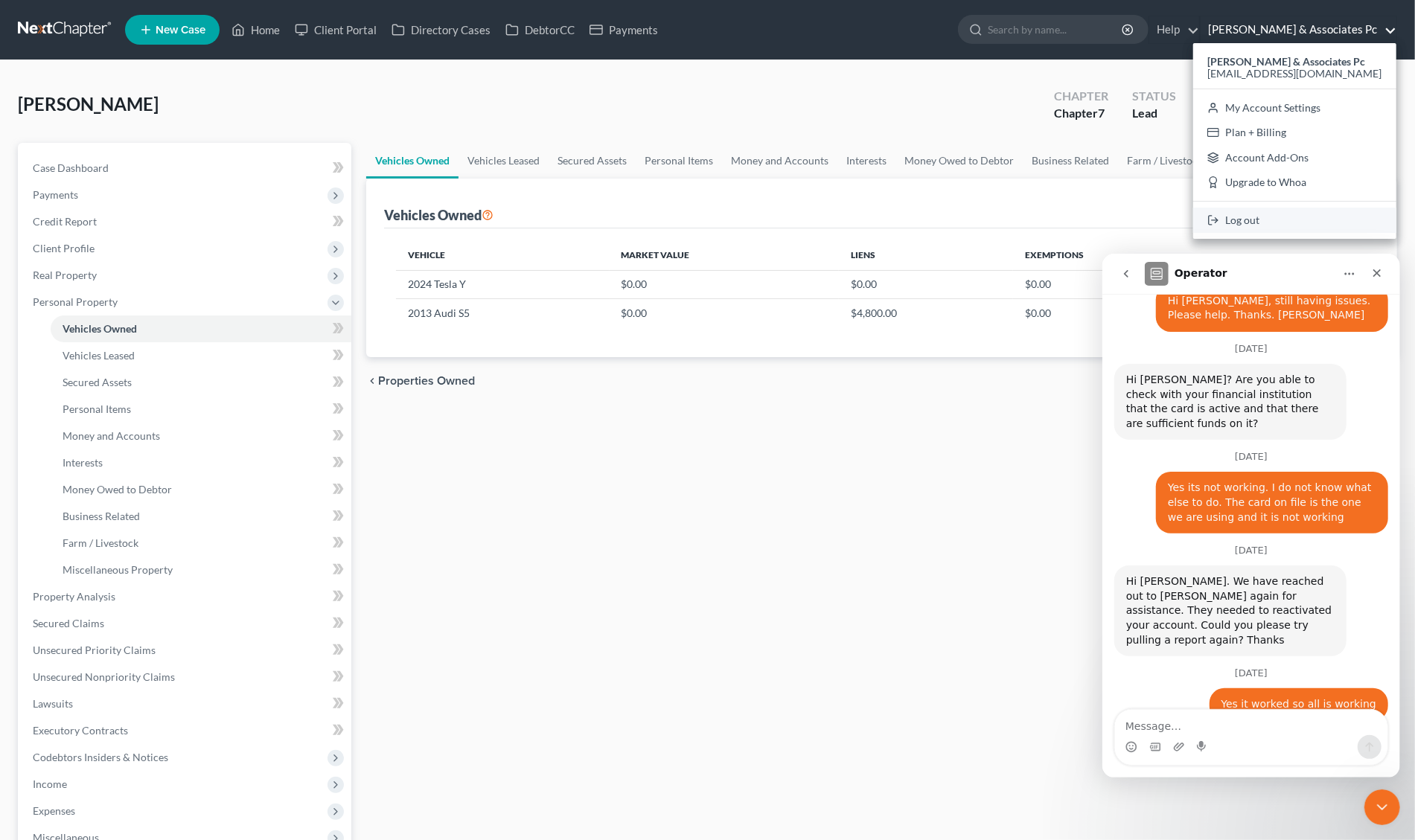
click at [1289, 220] on link "Log out" at bounding box center [1295, 220] width 203 height 25
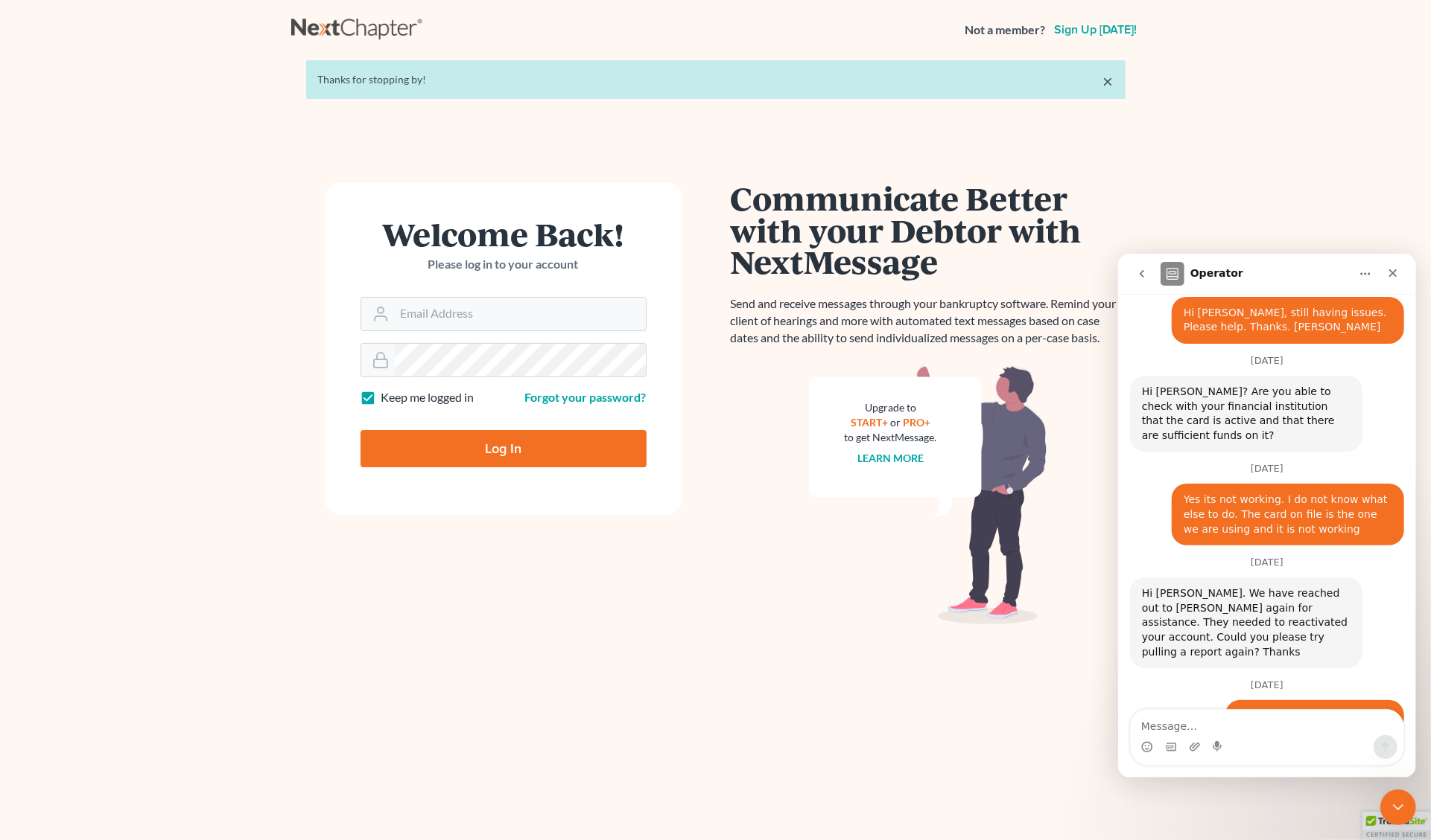
scroll to position [1642, 0]
